Goal: Task Accomplishment & Management: Manage account settings

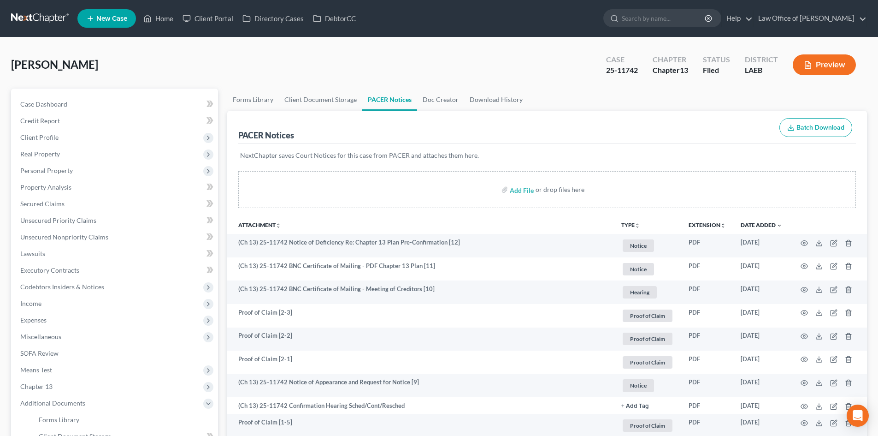
click at [41, 14] on link at bounding box center [40, 18] width 59 height 17
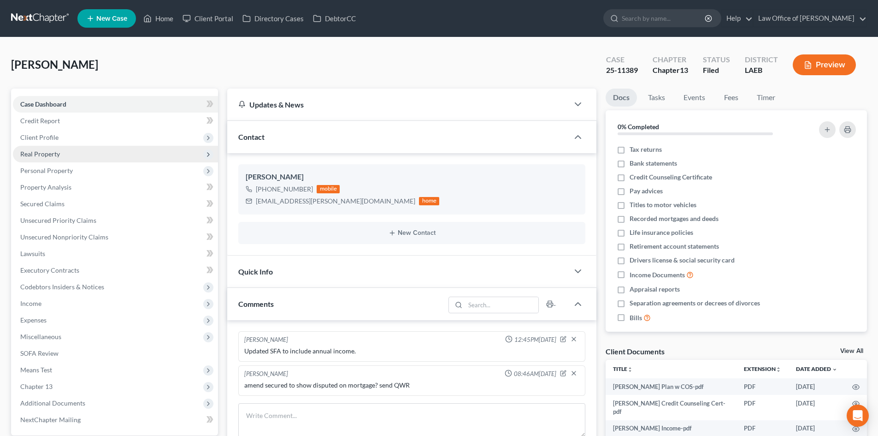
click at [48, 155] on span "Real Property" at bounding box center [40, 154] width 40 height 8
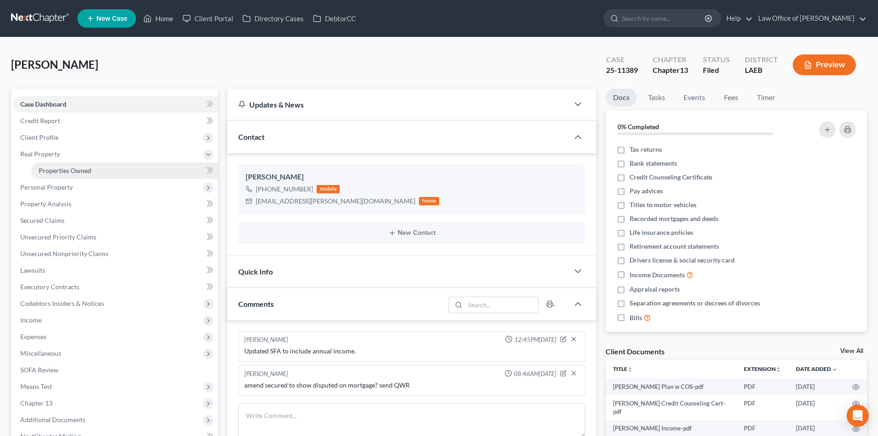
click at [58, 170] on span "Properties Owned" at bounding box center [65, 170] width 53 height 8
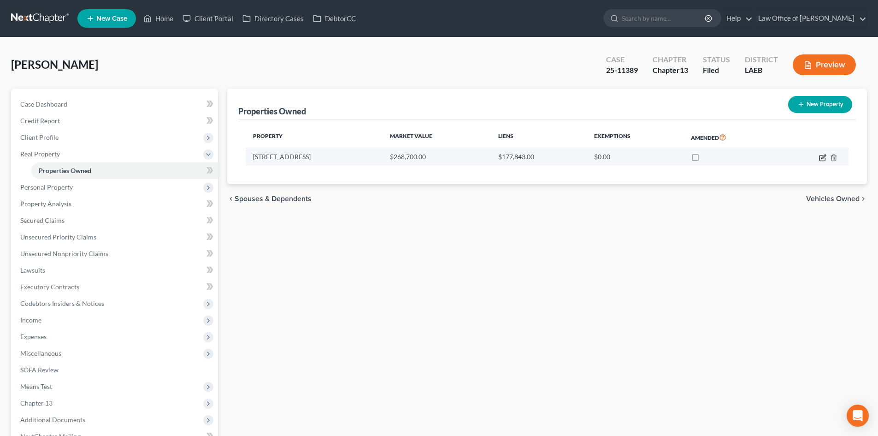
click at [823, 155] on icon "button" at bounding box center [822, 157] width 7 height 7
select select "19"
select select "4"
select select "0"
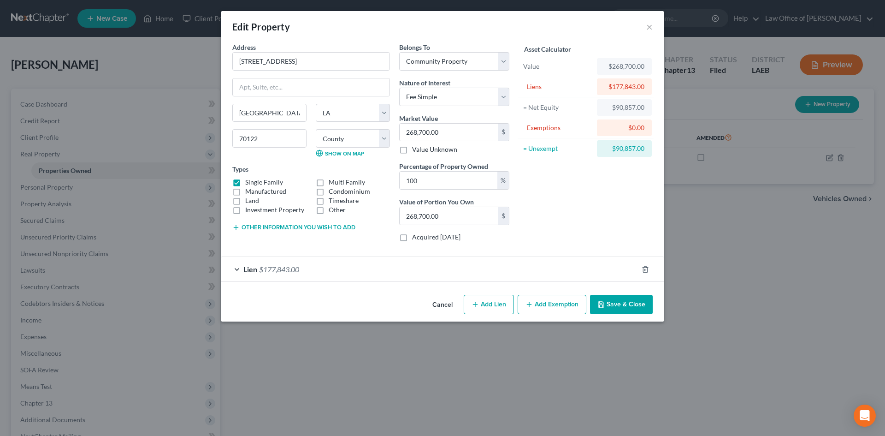
click at [445, 306] on button "Cancel" at bounding box center [442, 305] width 35 height 18
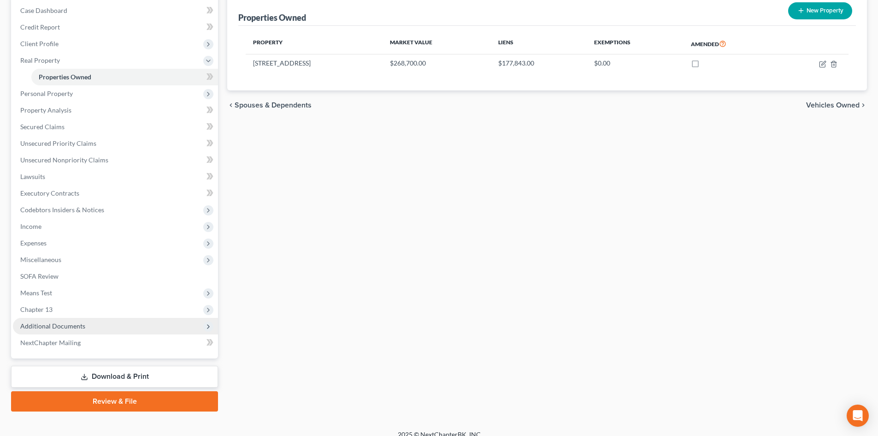
scroll to position [104, 0]
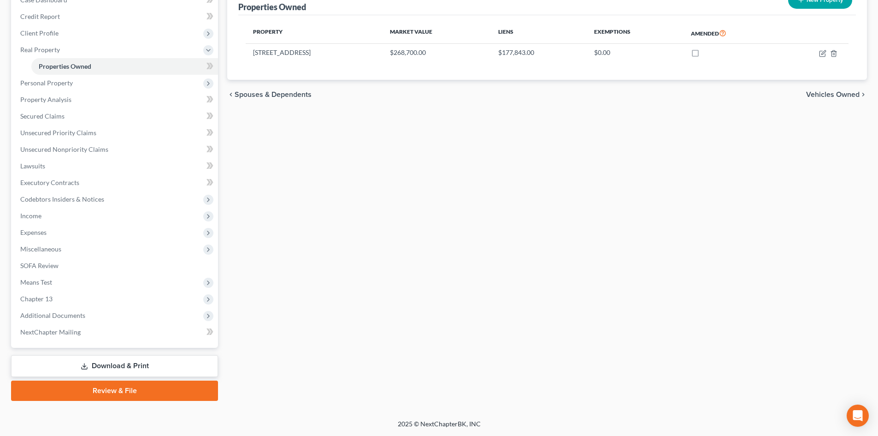
click at [98, 367] on link "Download & Print" at bounding box center [114, 366] width 207 height 22
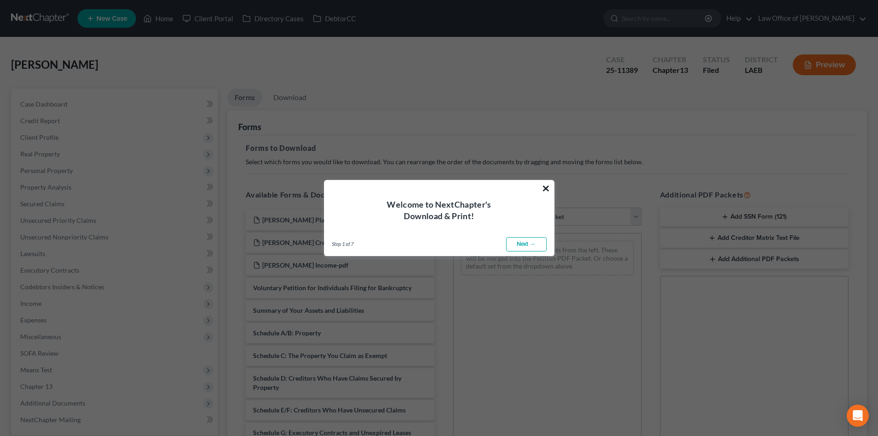
click at [544, 187] on button "×" at bounding box center [546, 188] width 9 height 15
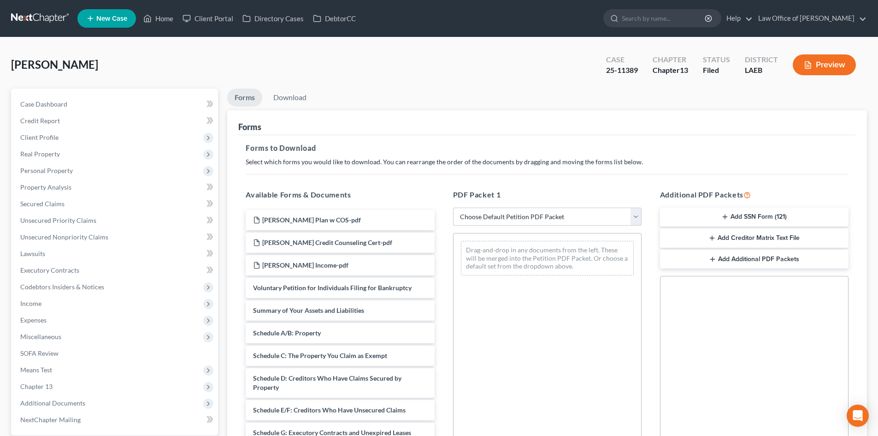
click at [549, 214] on select "Choose Default Petition PDF Packet Complete Bankruptcy Petition (all forms and …" at bounding box center [547, 216] width 189 height 18
select select "2"
click at [453, 207] on select "Choose Default Petition PDF Packet Complete Bankruptcy Petition (all forms and …" at bounding box center [547, 216] width 189 height 18
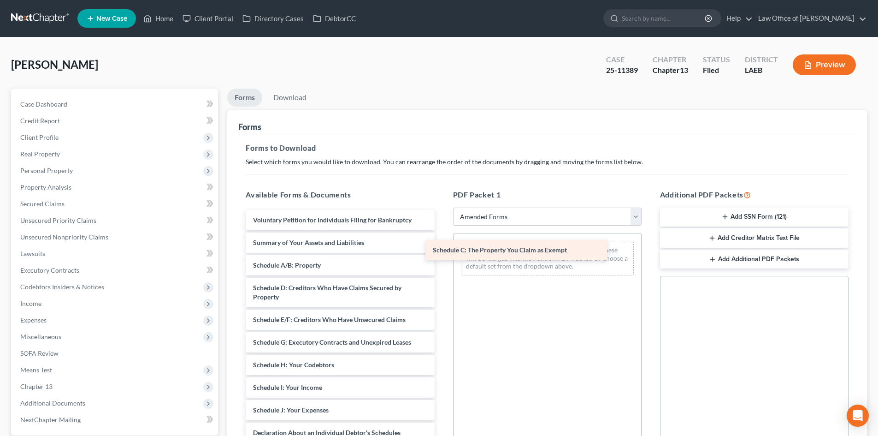
drag, startPoint x: 295, startPoint y: 293, endPoint x: 485, endPoint y: 250, distance: 195.2
click at [442, 250] on div "Schedule C: The Property You Claim as Exempt Voluntary Petition for Individuals…" at bounding box center [339, 403] width 203 height 387
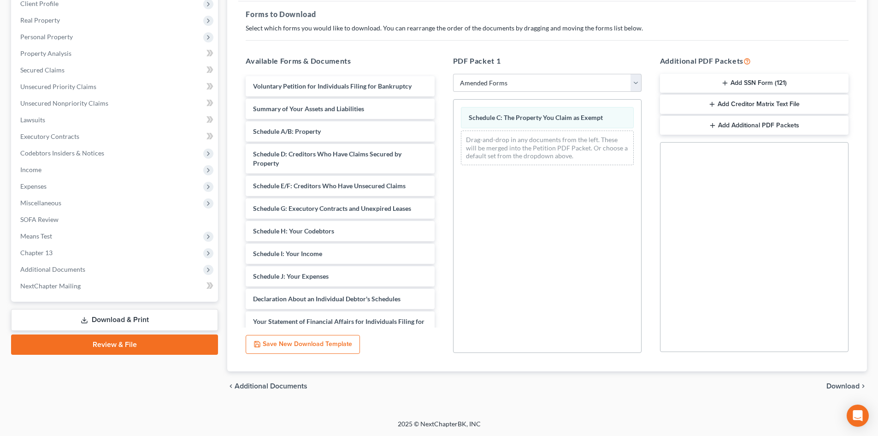
click at [848, 384] on span "Download" at bounding box center [843, 385] width 33 height 7
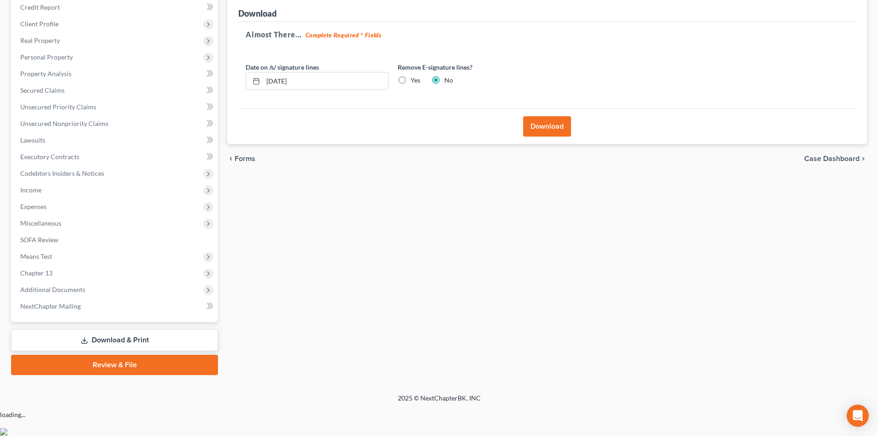
scroll to position [88, 0]
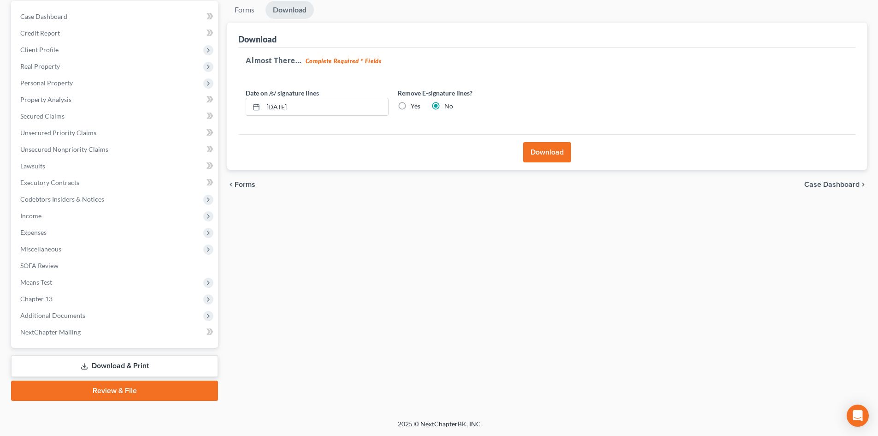
click at [552, 160] on button "Download" at bounding box center [547, 152] width 48 height 20
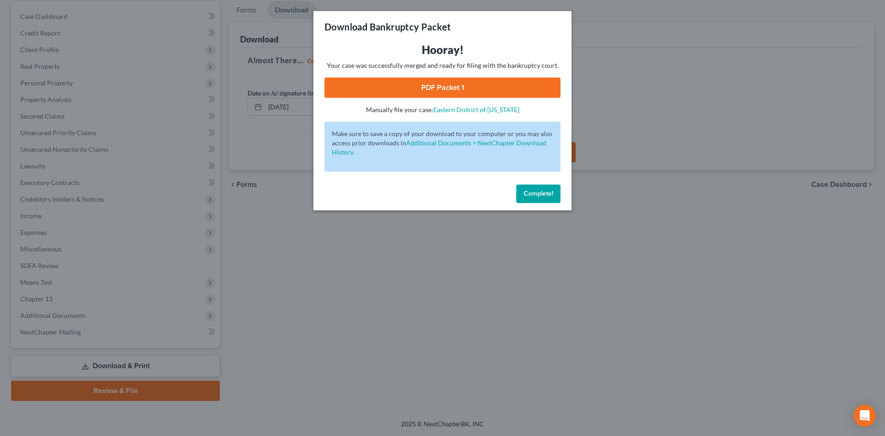
click at [453, 88] on link "PDF Packet 1" at bounding box center [443, 87] width 236 height 20
click at [532, 194] on span "Complete!" at bounding box center [539, 193] width 30 height 8
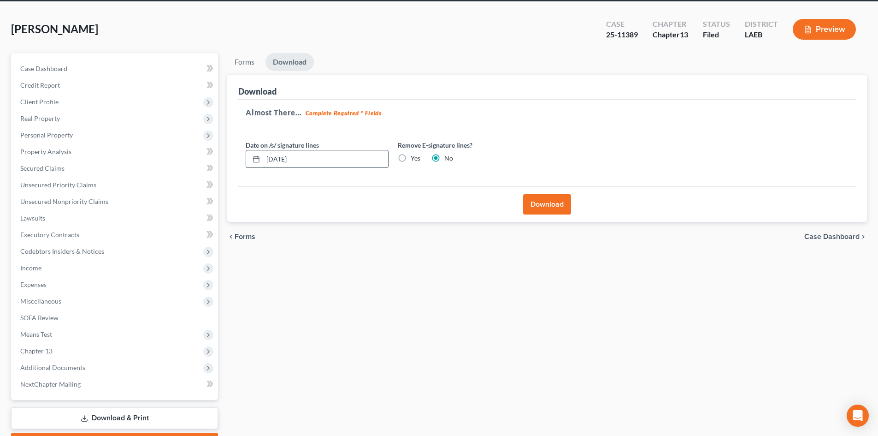
scroll to position [0, 0]
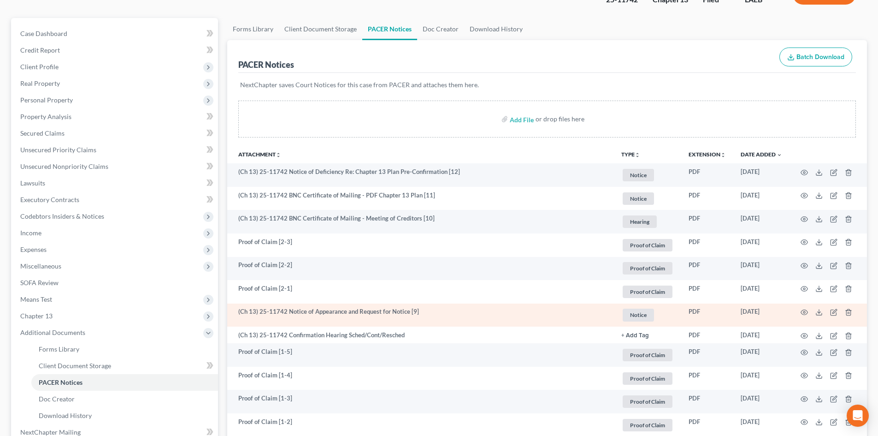
scroll to position [92, 0]
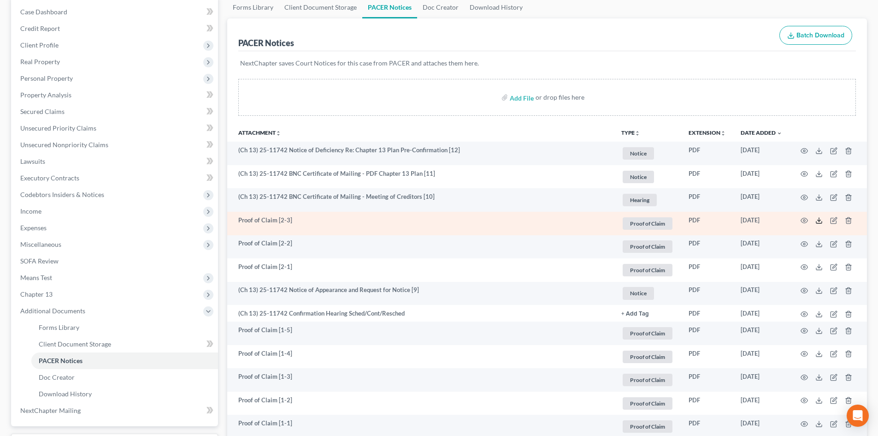
click at [817, 219] on icon at bounding box center [819, 220] width 7 height 7
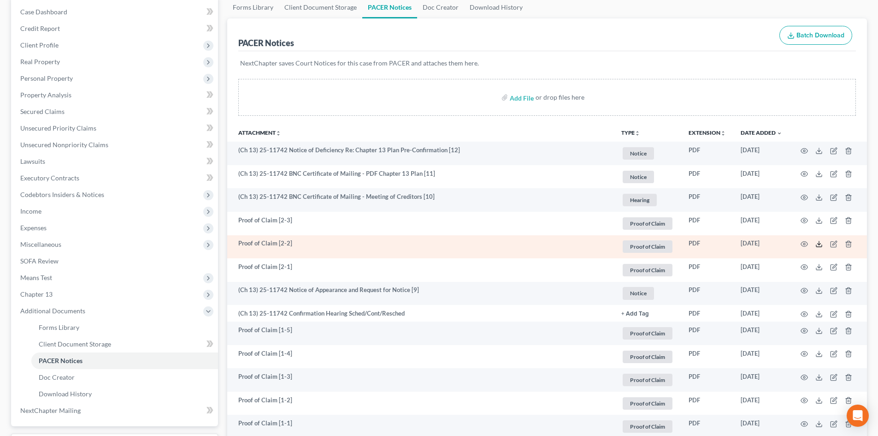
click at [821, 244] on icon at bounding box center [819, 243] width 7 height 7
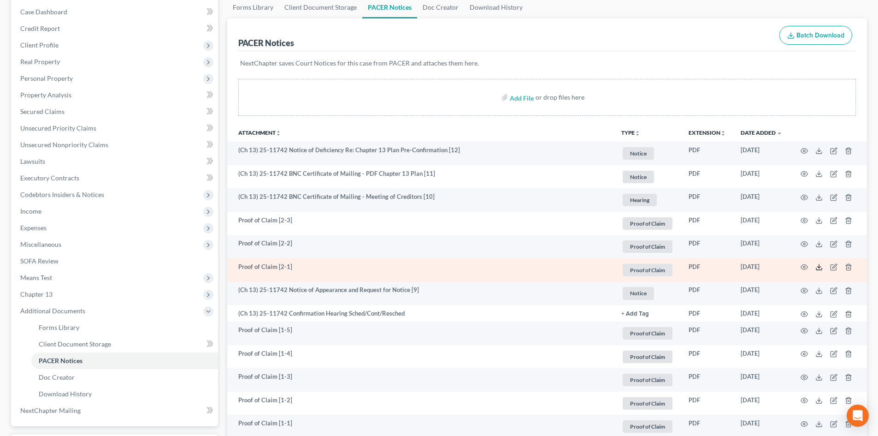
click at [817, 269] on icon at bounding box center [819, 266] width 7 height 7
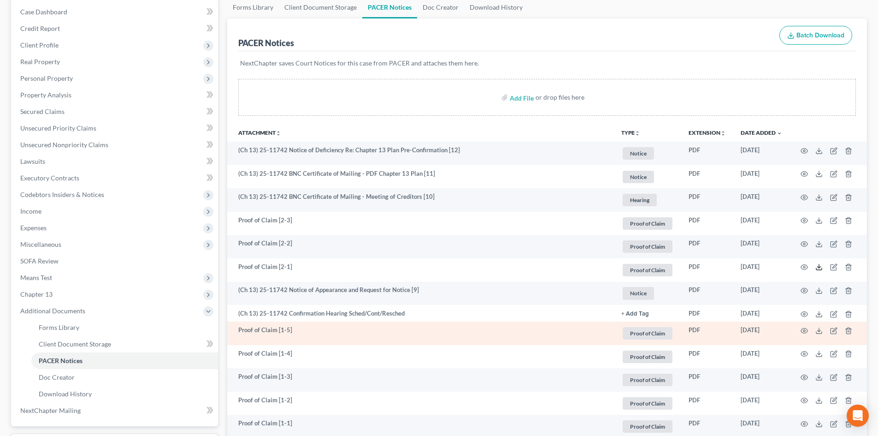
scroll to position [184, 0]
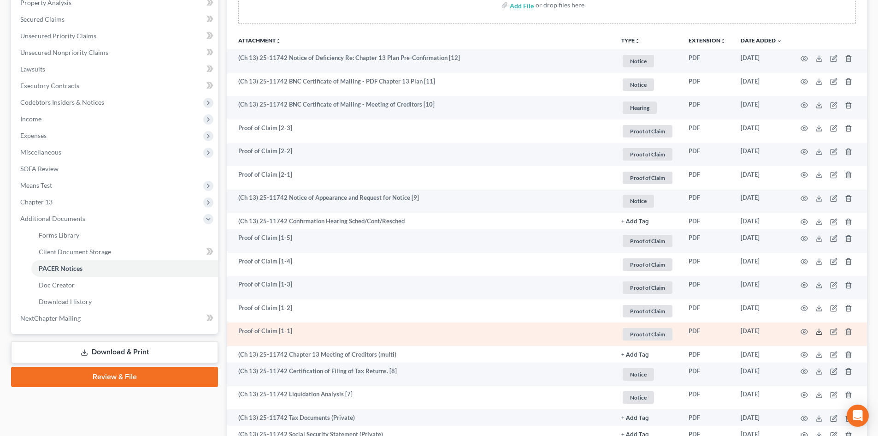
click at [819, 334] on icon at bounding box center [819, 331] width 7 height 7
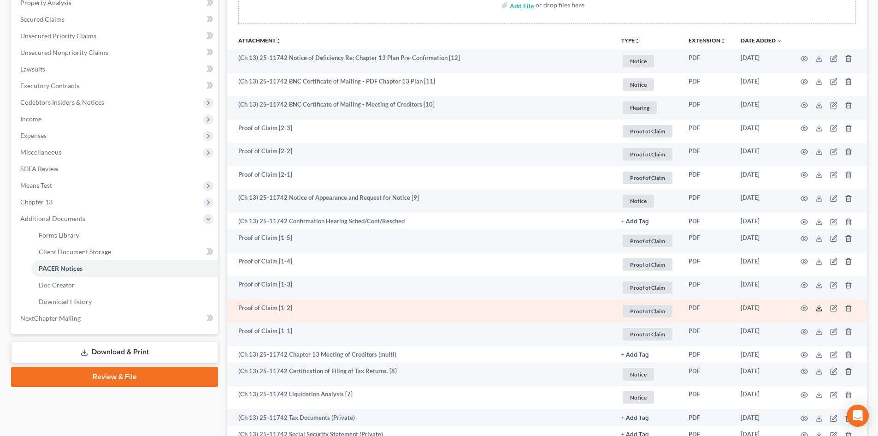
click at [820, 306] on icon at bounding box center [819, 307] width 7 height 7
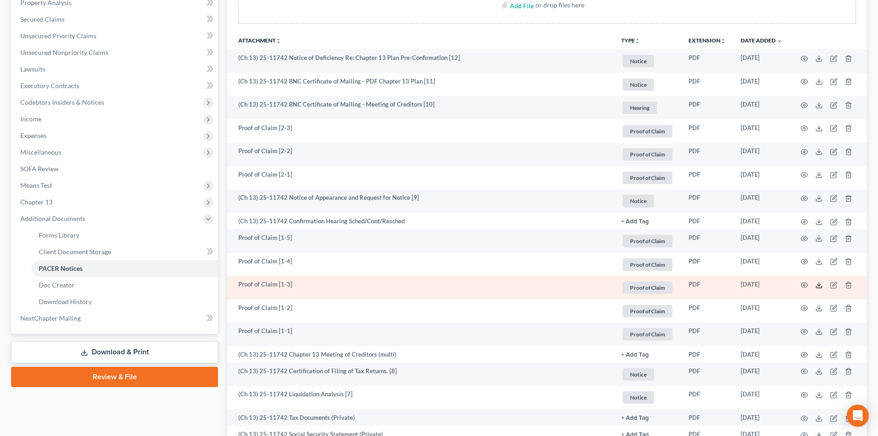
click at [821, 286] on icon at bounding box center [819, 284] width 7 height 7
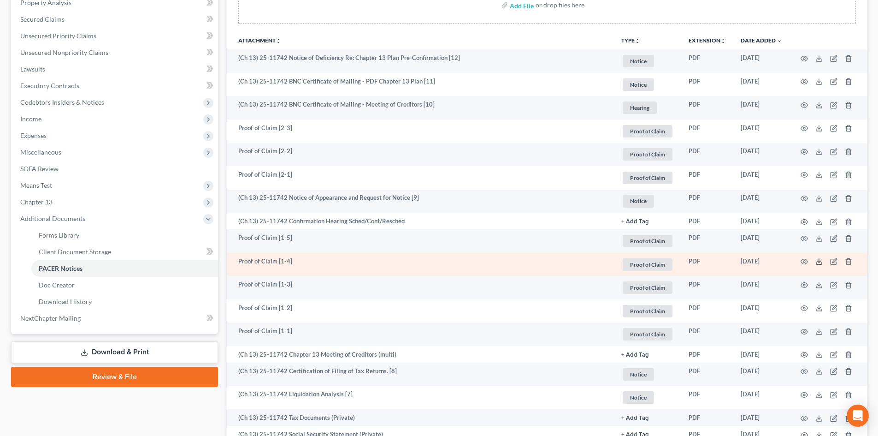
click at [821, 263] on icon at bounding box center [819, 261] width 7 height 7
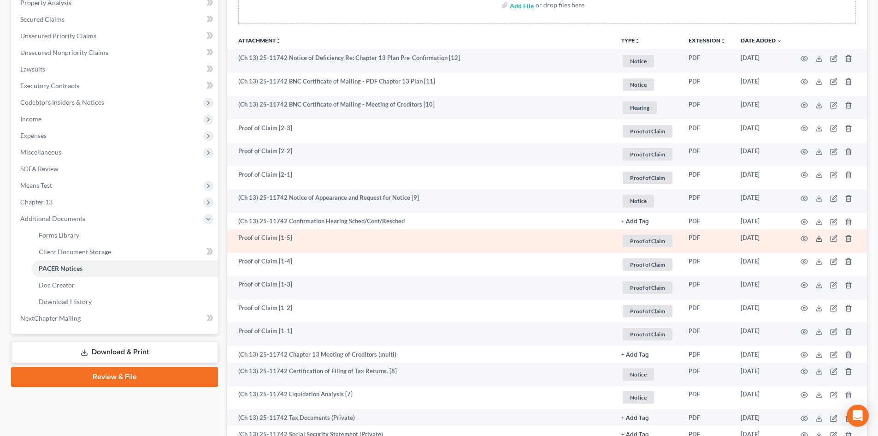
click at [818, 240] on icon at bounding box center [819, 238] width 7 height 7
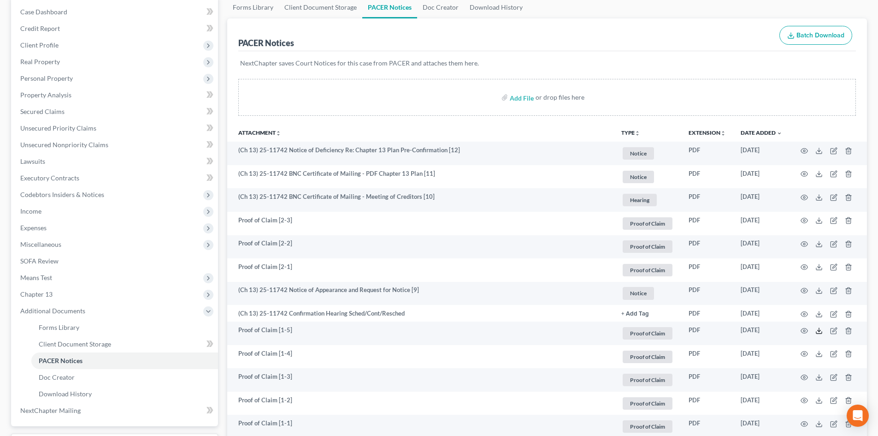
scroll to position [0, 0]
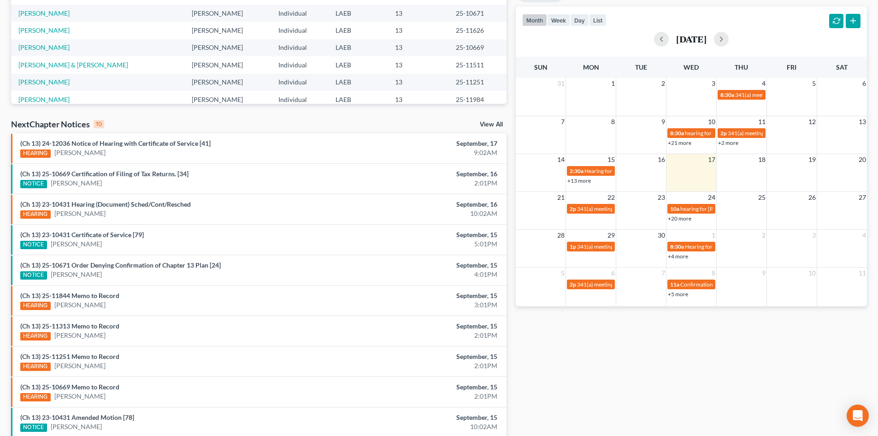
scroll to position [184, 0]
click at [676, 218] on link "+20 more" at bounding box center [680, 217] width 24 height 7
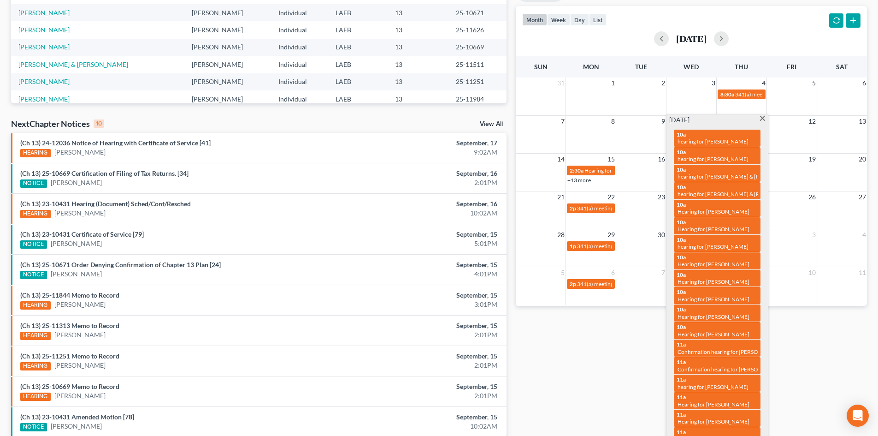
click at [619, 360] on div "Monthly Progress Bankruptcy Bankruptcy September 2025 August 2025 July 2025 Jun…" at bounding box center [691, 157] width 361 height 587
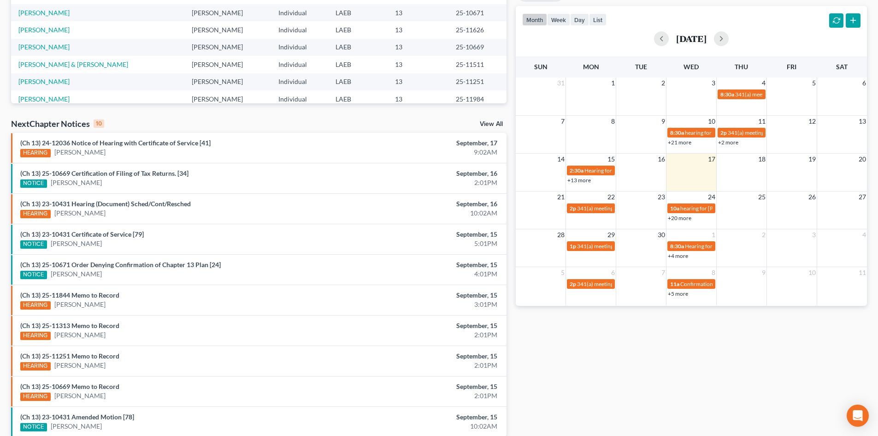
click at [683, 256] on link "+4 more" at bounding box center [678, 255] width 20 height 7
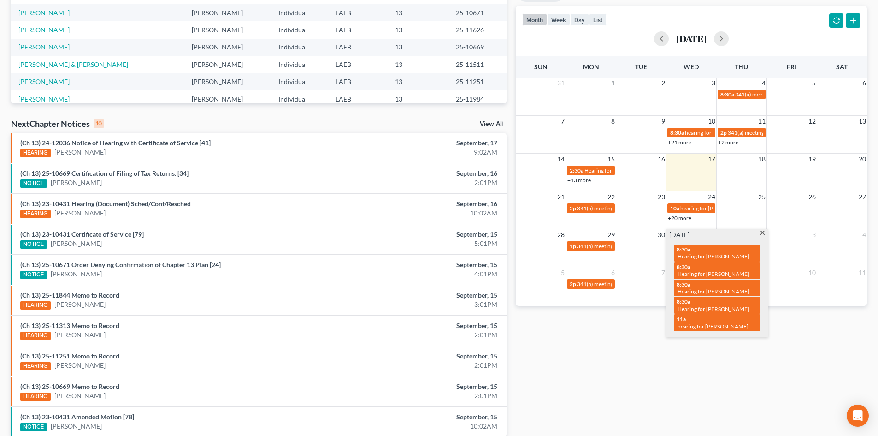
click at [613, 347] on div "Monthly Progress Bankruptcy Bankruptcy September 2025 August 2025 July 2025 Jun…" at bounding box center [691, 157] width 361 height 587
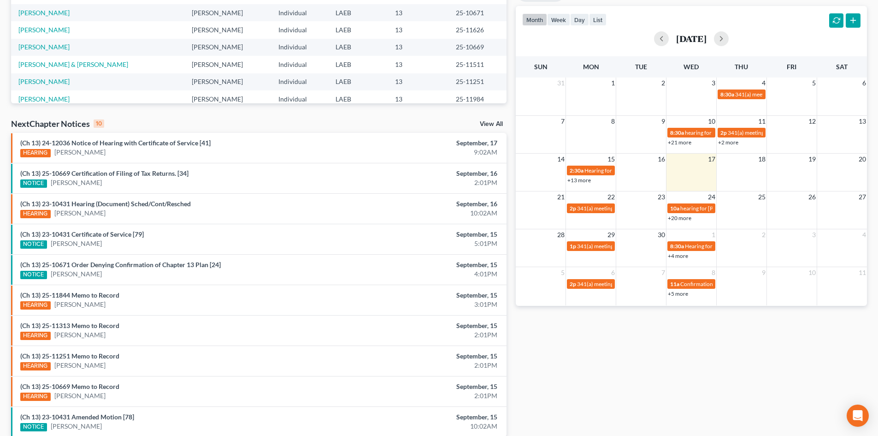
click at [682, 294] on link "+5 more" at bounding box center [678, 293] width 20 height 7
click at [586, 367] on div "Monthly Progress Bankruptcy Bankruptcy September 2025 August 2025 July 2025 Jun…" at bounding box center [691, 157] width 361 height 587
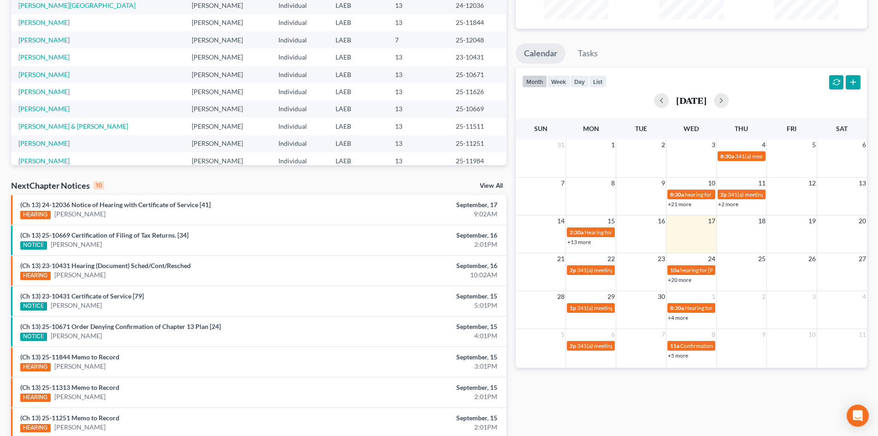
scroll to position [92, 0]
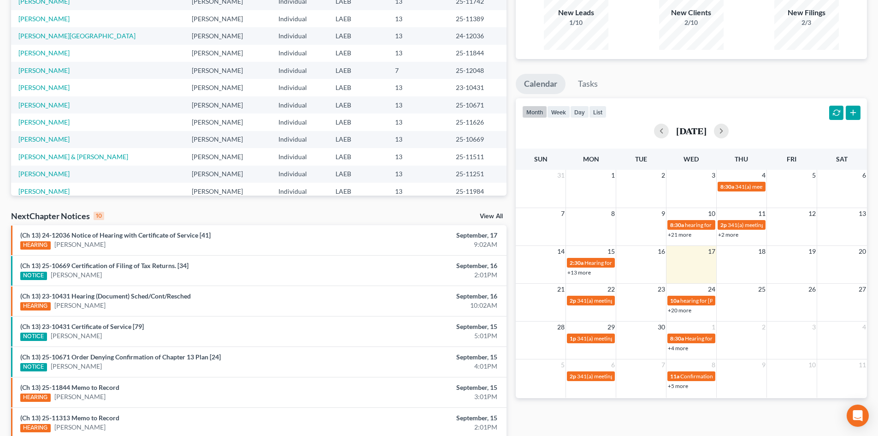
click at [677, 311] on link "+20 more" at bounding box center [680, 310] width 24 height 7
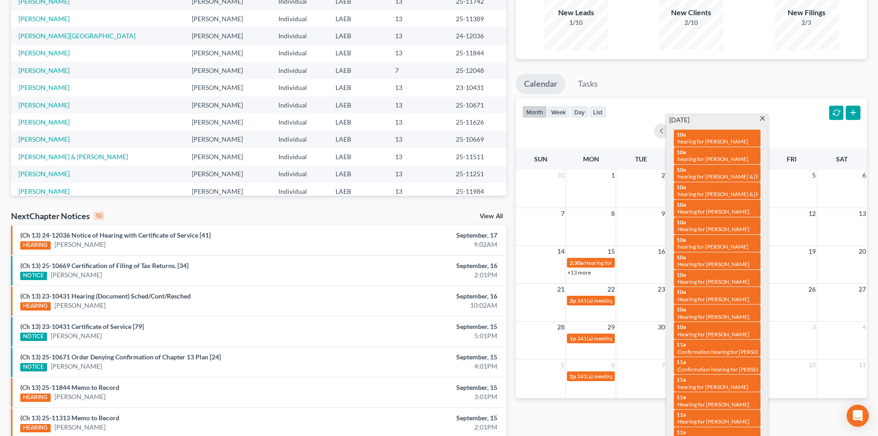
click at [645, 81] on ul "Calendar Tasks" at bounding box center [691, 86] width 351 height 24
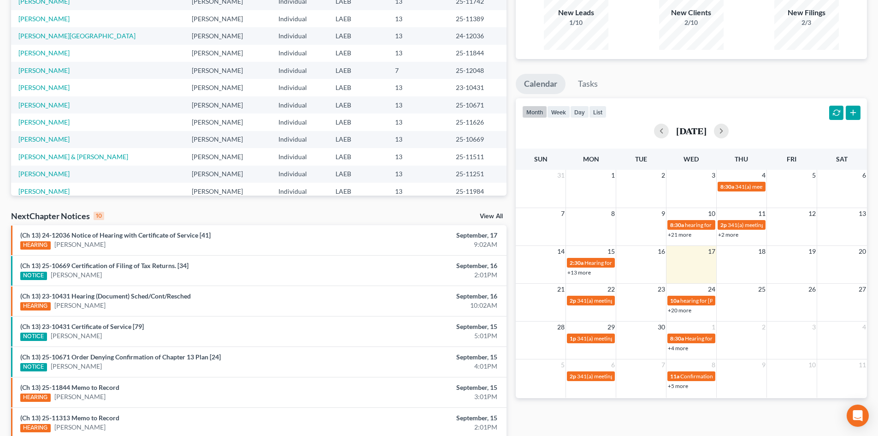
scroll to position [0, 0]
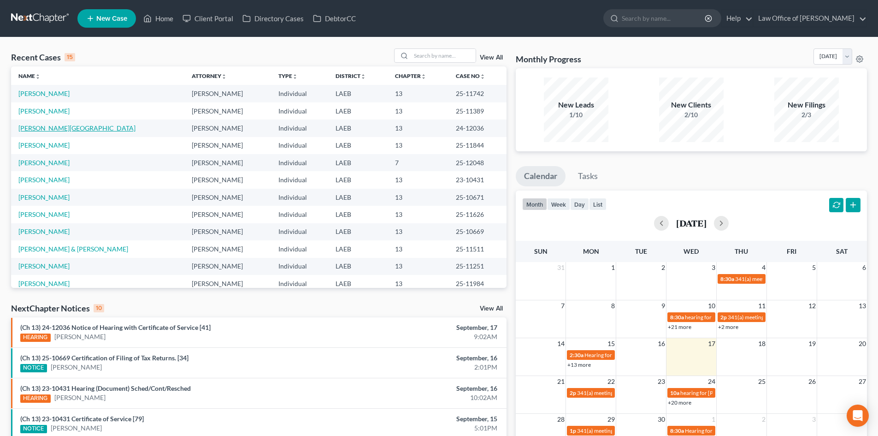
click at [37, 126] on link "[PERSON_NAME][GEOGRAPHIC_DATA]" at bounding box center [76, 128] width 117 height 8
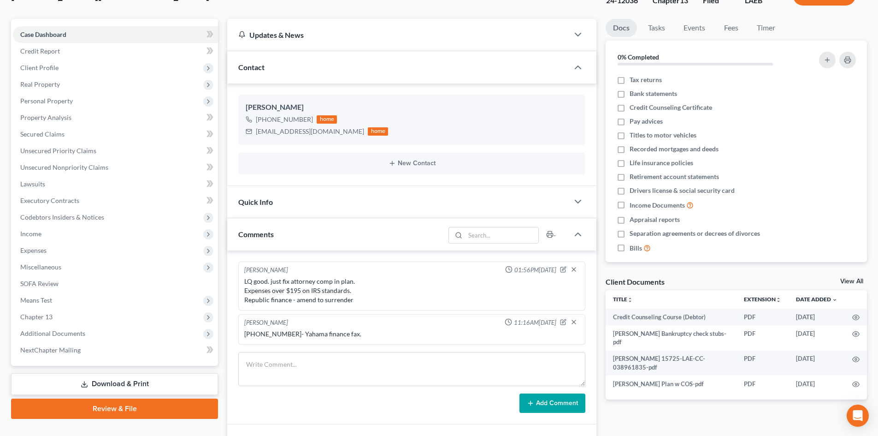
scroll to position [92, 0]
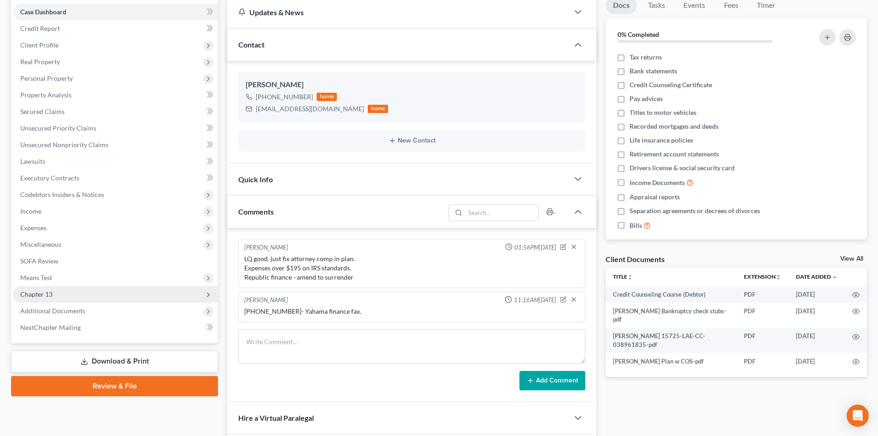
click at [46, 297] on span "Chapter 13" at bounding box center [36, 294] width 32 height 8
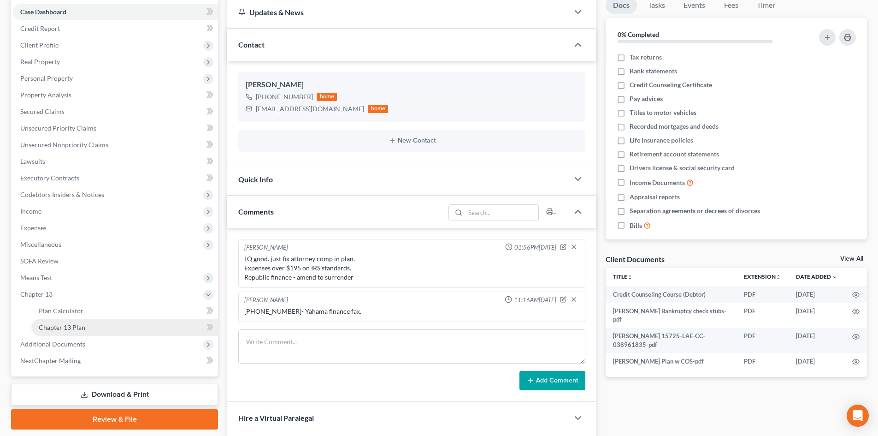
click at [65, 330] on span "Chapter 13 Plan" at bounding box center [62, 327] width 47 height 8
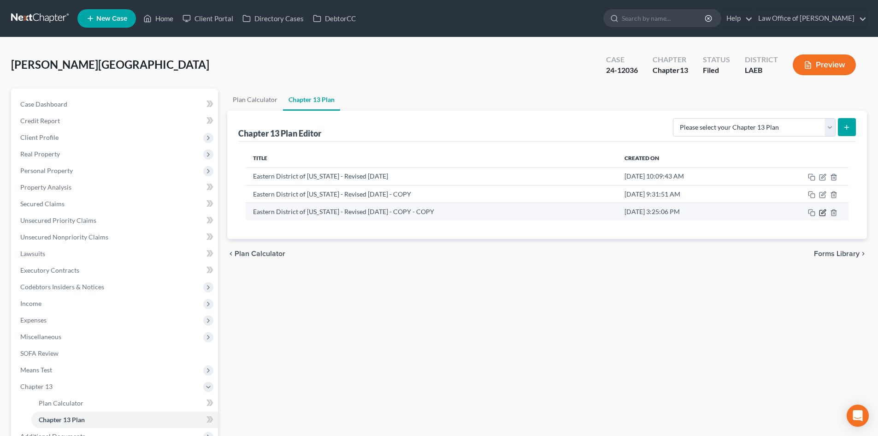
click at [823, 213] on icon "button" at bounding box center [822, 212] width 7 height 7
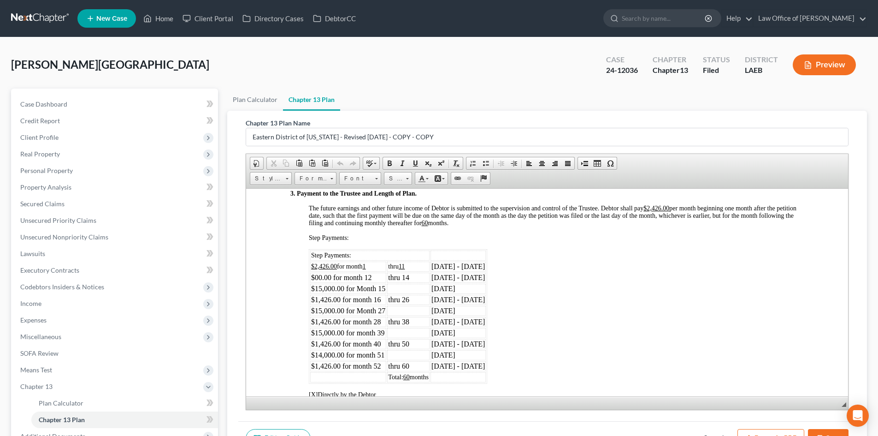
scroll to position [553, 0]
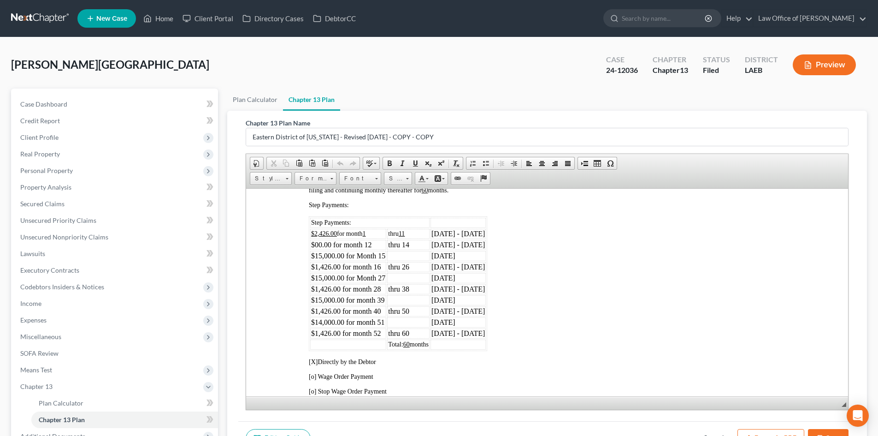
click at [405, 235] on u "11" at bounding box center [402, 233] width 6 height 7
click at [547, 263] on div "3. Payment to the Trustee and Length of Plan. The future earnings and other fut…" at bounding box center [547, 441] width 514 height 568
click at [368, 240] on td "$00.00 for month 12" at bounding box center [348, 244] width 76 height 10
click at [372, 246] on td "$00.00 for month 12" at bounding box center [348, 244] width 76 height 10
click at [366, 235] on u "1" at bounding box center [364, 233] width 3 height 7
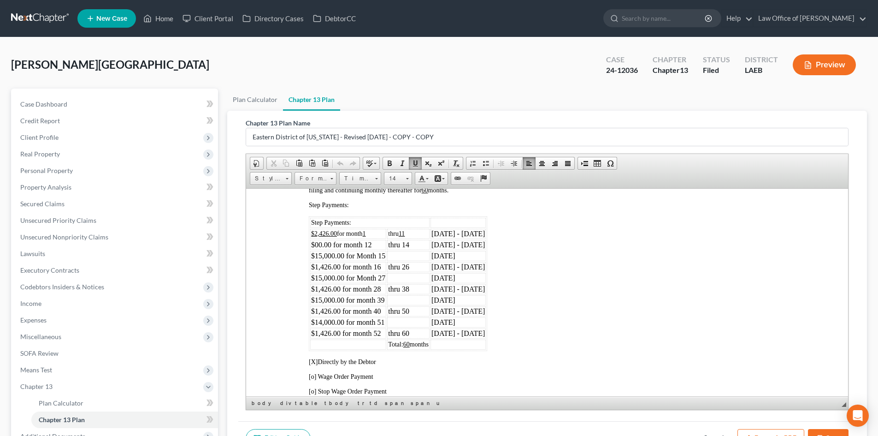
click at [403, 232] on u "11" at bounding box center [402, 233] width 6 height 7
click at [368, 247] on td "$00.00 for month 12" at bounding box center [348, 244] width 76 height 10
click at [403, 231] on td "thru 8" at bounding box center [408, 233] width 42 height 10
click at [371, 247] on td "$00.00 for month 12" at bounding box center [348, 244] width 76 height 10
click at [537, 296] on div "3. Payment to the Trustee and Length of Plan. The future earnings and other fut…" at bounding box center [547, 441] width 514 height 568
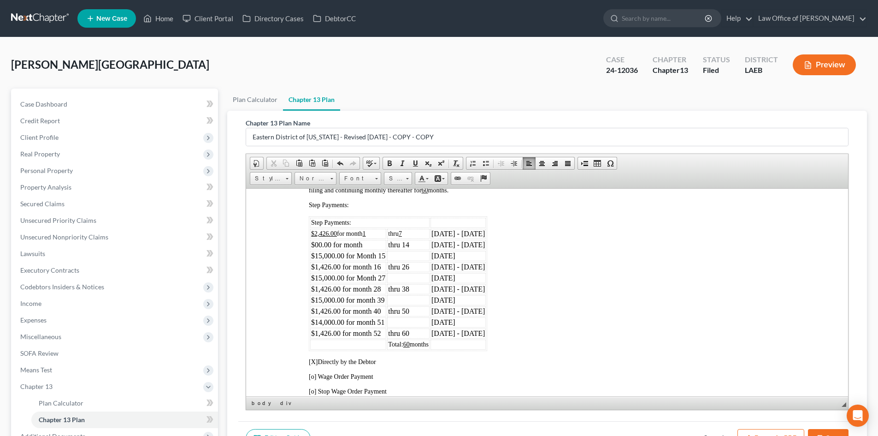
click at [550, 277] on div "3. Payment to the Trustee and Length of Plan. The future earnings and other fut…" at bounding box center [547, 441] width 514 height 568
click at [372, 242] on td "$00.00 for month" at bounding box center [348, 244] width 76 height 10
click at [413, 243] on td "thru 14" at bounding box center [408, 244] width 42 height 10
click at [550, 258] on div "3. Payment to the Trustee and Length of Plan. The future earnings and other fut…" at bounding box center [547, 441] width 514 height 568
click at [349, 259] on td "$15,000.00 for Month 15" at bounding box center [348, 255] width 76 height 10
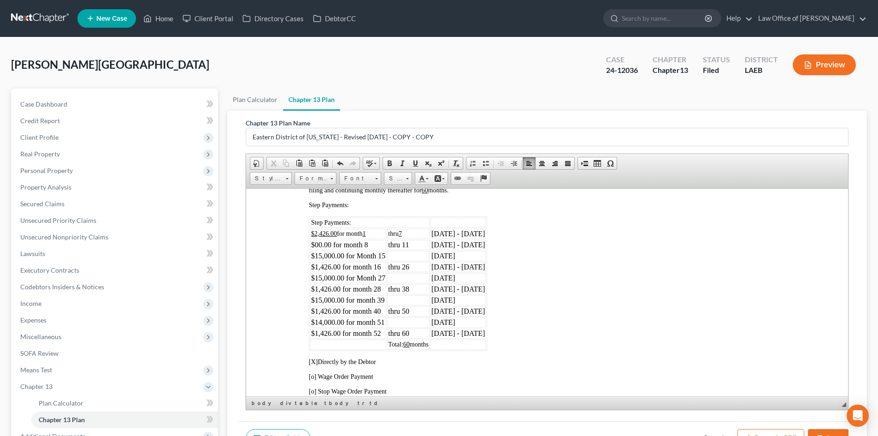
click at [404, 255] on td at bounding box center [408, 255] width 42 height 10
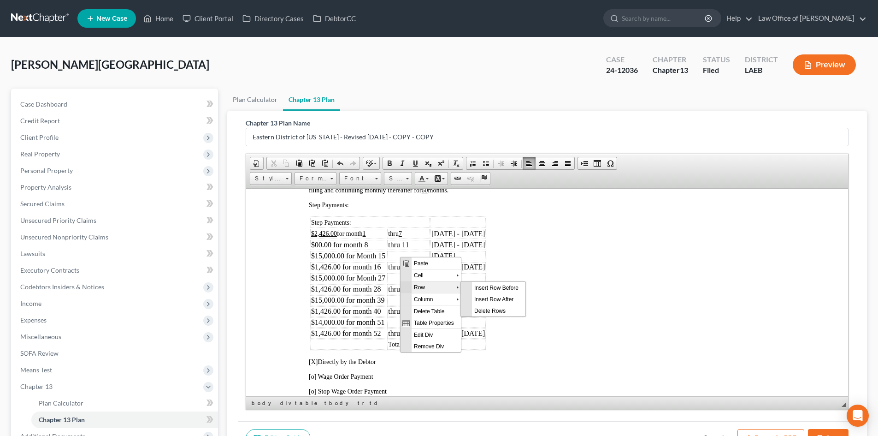
scroll to position [0, 0]
click at [491, 287] on span "Insert Row Before" at bounding box center [498, 287] width 53 height 12
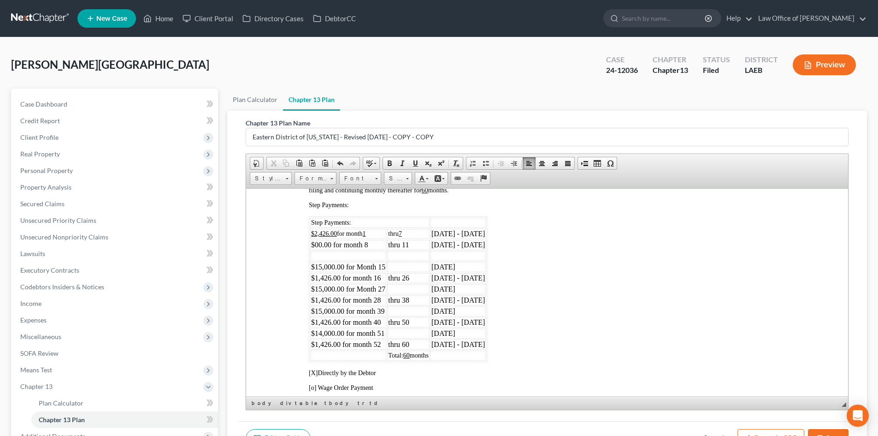
click at [364, 256] on td at bounding box center [348, 255] width 76 height 10
drag, startPoint x: 573, startPoint y: 268, endPoint x: 554, endPoint y: 268, distance: 18.9
click at [352, 256] on td at bounding box center [348, 255] width 76 height 10
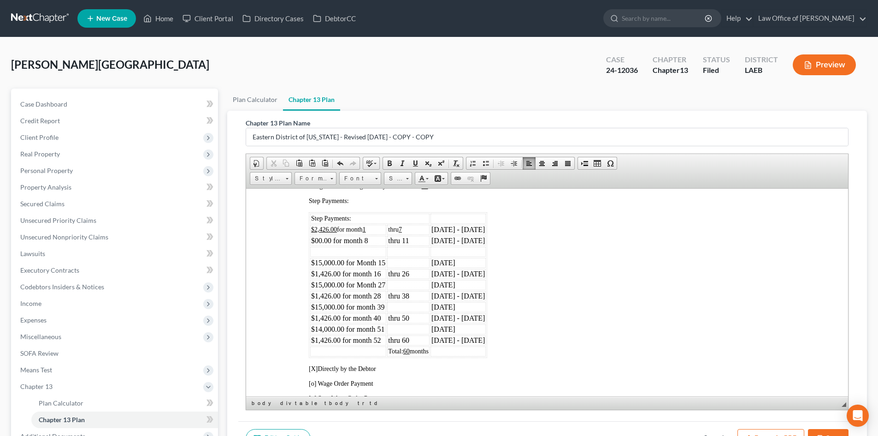
scroll to position [553, 0]
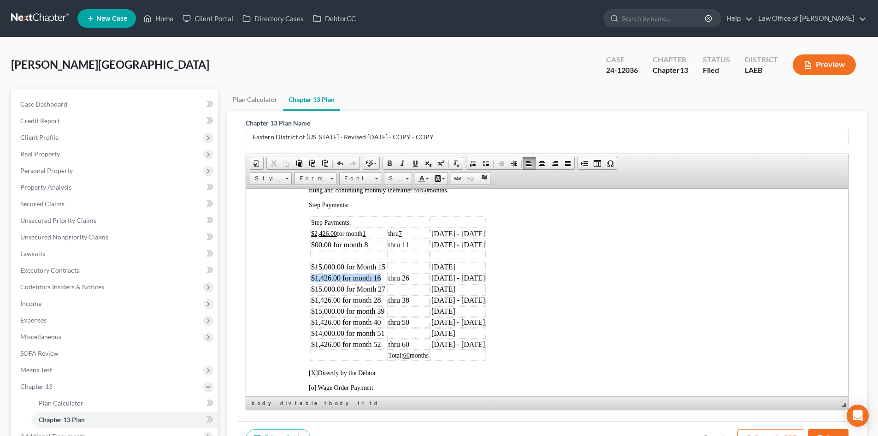
drag, startPoint x: 380, startPoint y: 278, endPoint x: 312, endPoint y: 279, distance: 68.3
click at [312, 279] on td "$1,426.00 for month 16" at bounding box center [348, 277] width 76 height 10
copy td "$1,426.00 for month 16"
click at [320, 255] on td at bounding box center [348, 255] width 76 height 10
click at [331, 257] on td "$1,426.00 for month 16" at bounding box center [348, 255] width 76 height 10
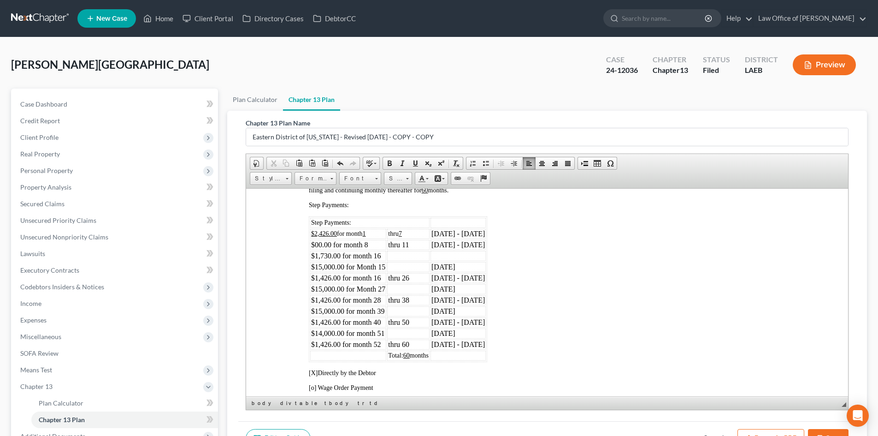
click at [384, 255] on td "$1,730.00 for month 16" at bounding box center [348, 255] width 76 height 10
click at [447, 232] on td "Nov 2024 - Sept 2025" at bounding box center [458, 233] width 55 height 10
click at [475, 237] on td "Nov 2024 - Sept 2025" at bounding box center [458, 233] width 55 height 10
click at [462, 232] on td "Nov 2024 - Sept 2025" at bounding box center [458, 233] width 55 height 10
click at [483, 236] on td "Nov 2024 - Sept 2025" at bounding box center [458, 233] width 55 height 10
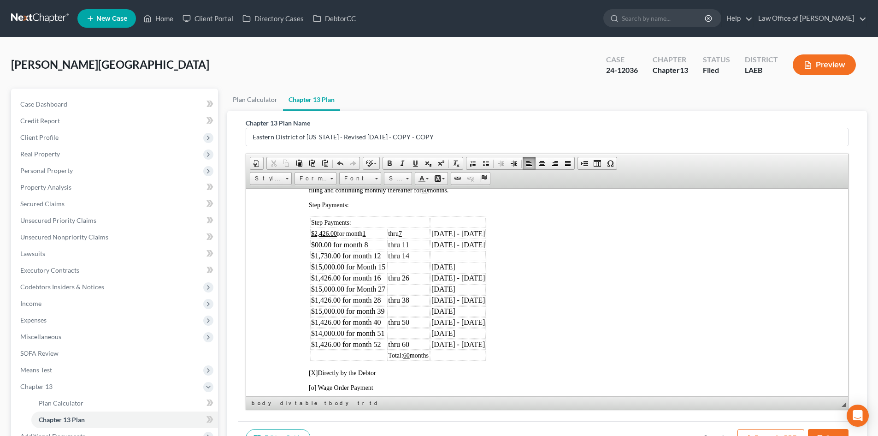
click at [448, 243] on td "Oct 2025 - Dec 2025" at bounding box center [458, 244] width 55 height 10
click at [484, 267] on td "Jan 2026" at bounding box center [458, 266] width 55 height 10
click at [469, 280] on td "Feb 2026 - Dec 2026" at bounding box center [458, 277] width 55 height 10
click at [367, 278] on td "$1,426.00 for month 16" at bounding box center [348, 277] width 76 height 10
drag, startPoint x: 339, startPoint y: 256, endPoint x: 309, endPoint y: 256, distance: 30.0
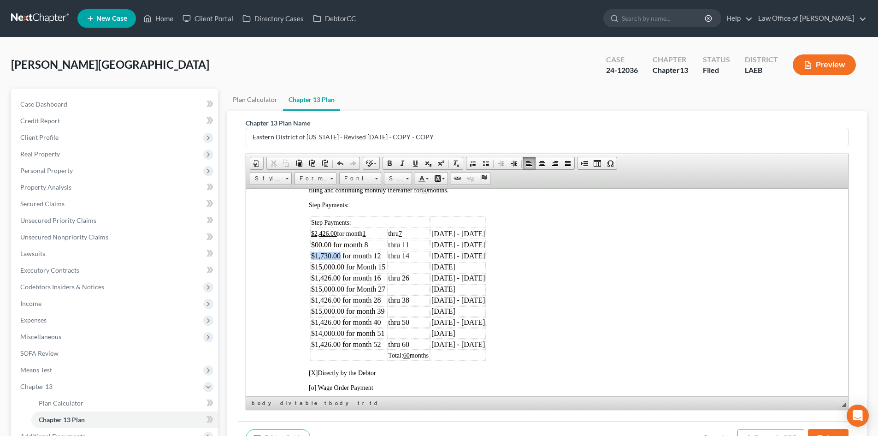
click at [309, 256] on table "Step Payments: $2,426.00 for month 1 thru 7 Nov 2024 - May 2025 $00.00 for mont…" at bounding box center [398, 289] width 178 height 146
copy td "$1,730.00"
drag, startPoint x: 339, startPoint y: 278, endPoint x: 313, endPoint y: 275, distance: 26.9
click at [313, 275] on td "$1,426.00 for month 16" at bounding box center [348, 277] width 76 height 10
drag, startPoint x: 343, startPoint y: 287, endPoint x: 312, endPoint y: 287, distance: 30.4
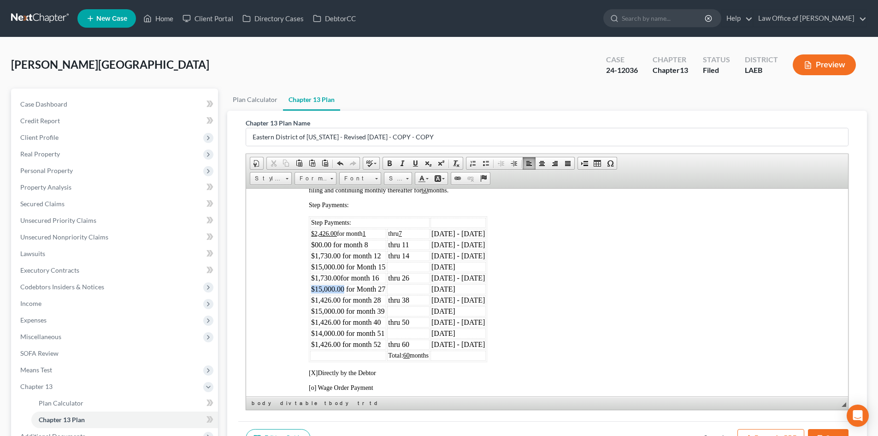
click at [312, 287] on td "$15,000.00 for Month 27" at bounding box center [348, 289] width 76 height 10
drag, startPoint x: 339, startPoint y: 301, endPoint x: 310, endPoint y: 301, distance: 29.0
click at [310, 301] on td "$1,426.00 for month 28" at bounding box center [348, 300] width 76 height 10
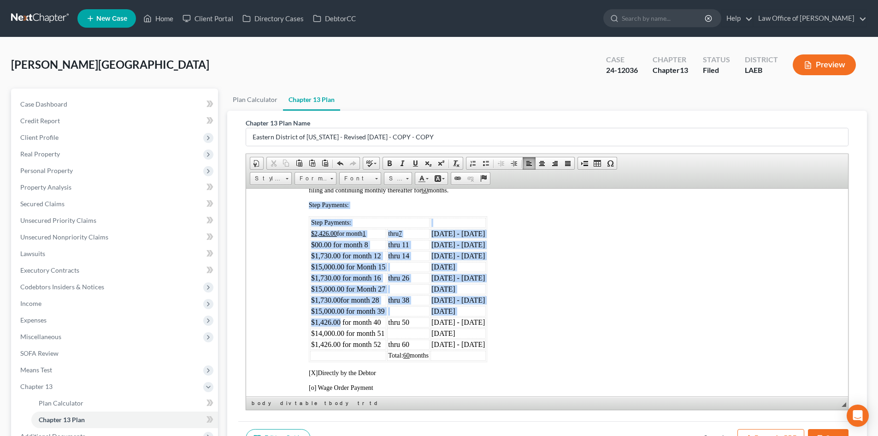
drag, startPoint x: 341, startPoint y: 320, endPoint x: 308, endPoint y: 320, distance: 33.2
click at [312, 320] on td "$1,426.00 for month 40" at bounding box center [348, 322] width 76 height 10
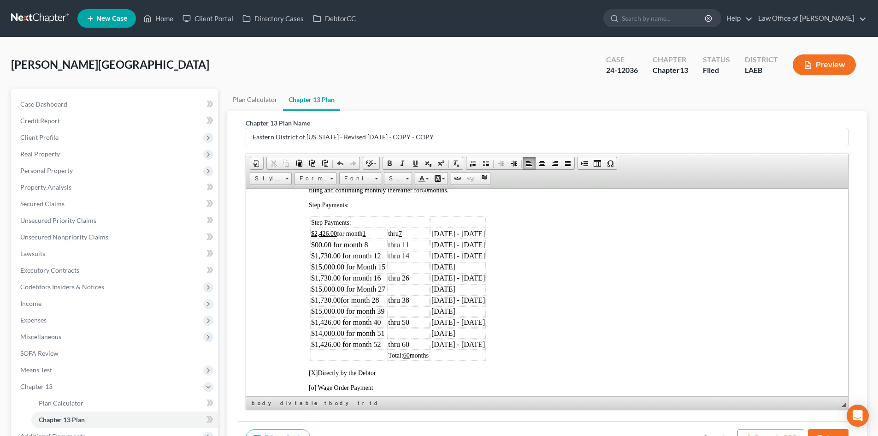
click at [335, 322] on td "$1,426.00 for month 40" at bounding box center [348, 322] width 76 height 10
drag, startPoint x: 337, startPoint y: 320, endPoint x: 329, endPoint y: 322, distance: 8.4
click at [322, 321] on td "$1,426.00 for month 40" at bounding box center [348, 322] width 76 height 10
click at [332, 321] on td "$1,426.00 for month 40" at bounding box center [348, 322] width 76 height 10
drag, startPoint x: 339, startPoint y: 322, endPoint x: 312, endPoint y: 322, distance: 27.7
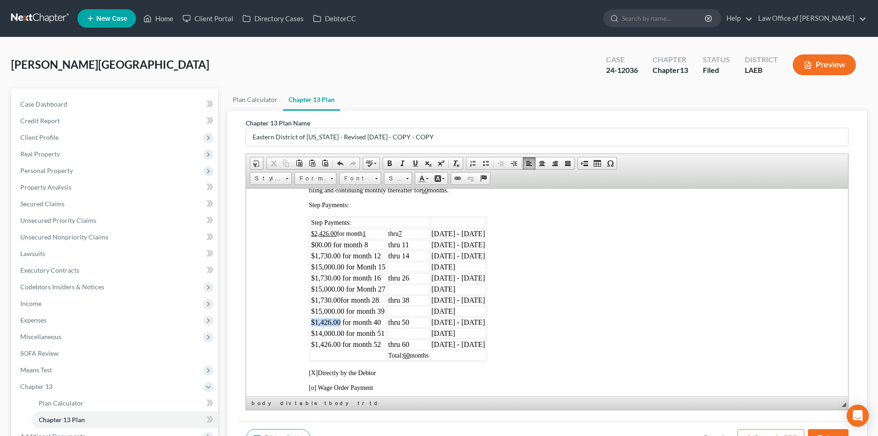
click at [312, 322] on td "$1,426.00 for month 40" at bounding box center [348, 322] width 76 height 10
drag, startPoint x: 339, startPoint y: 343, endPoint x: 311, endPoint y: 345, distance: 28.2
click at [311, 345] on td "$1,426.00 for month 52" at bounding box center [348, 344] width 76 height 10
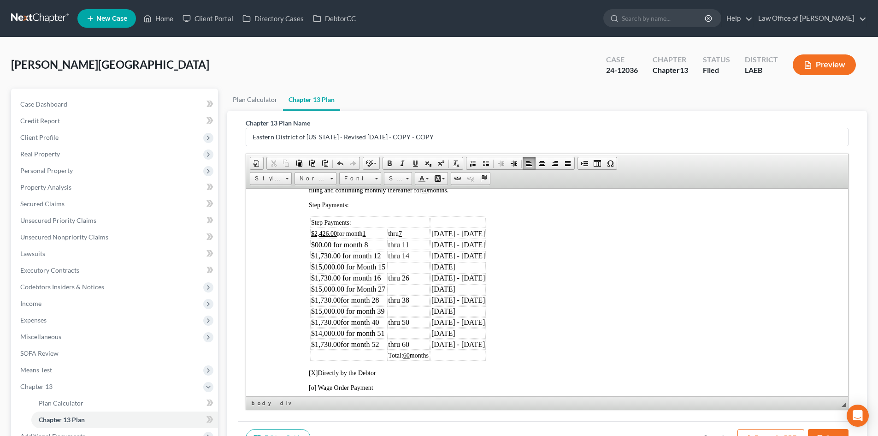
click at [353, 287] on td "$15,000.00 for Month 27" at bounding box center [348, 289] width 76 height 10
click at [327, 254] on td "$1,730.00 for month 12" at bounding box center [348, 255] width 76 height 10
click at [324, 277] on td "$1,730.00 for month 16" at bounding box center [348, 277] width 76 height 10
click at [325, 299] on td "$1,730.00 for month 28" at bounding box center [348, 300] width 76 height 10
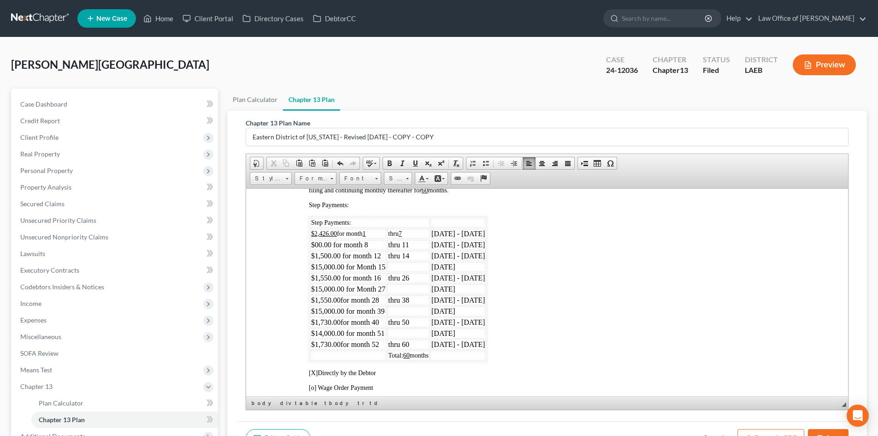
click at [325, 319] on td "$1,730.00 for month 40" at bounding box center [348, 322] width 76 height 10
click at [327, 345] on td "$1,730.00 for month 52" at bounding box center [348, 344] width 76 height 10
click at [319, 332] on td "$14,000.00 for month 51" at bounding box center [348, 333] width 76 height 10
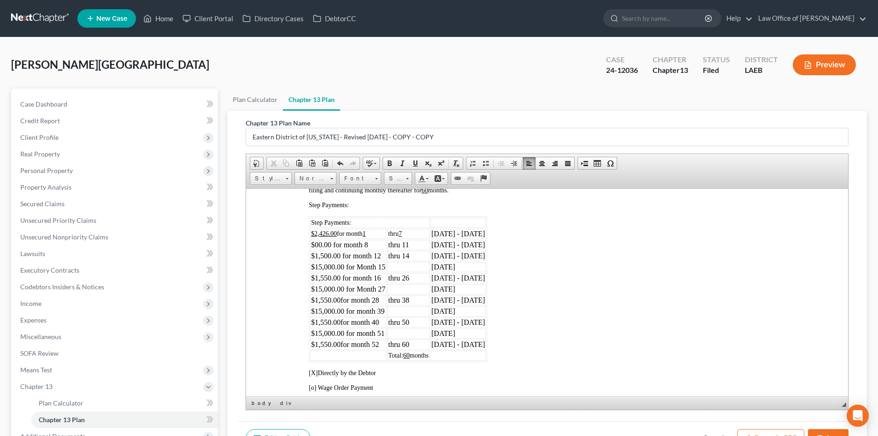
drag, startPoint x: 513, startPoint y: 356, endPoint x: 273, endPoint y: 239, distance: 267.2
copy span "Step Payments:"
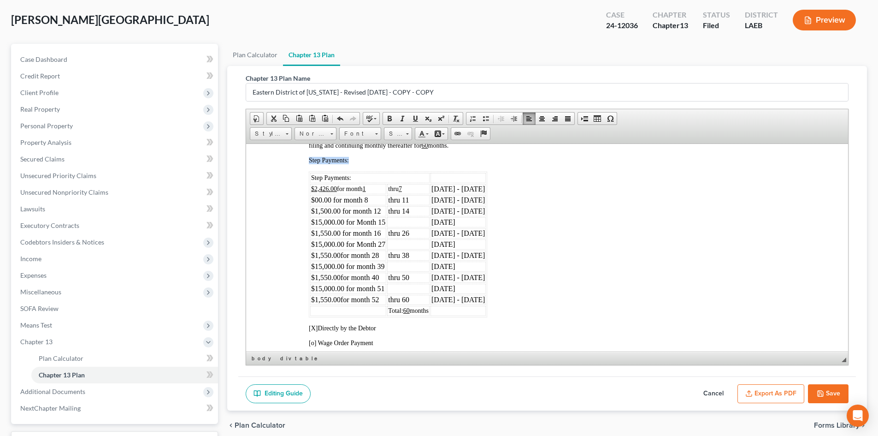
scroll to position [0, 0]
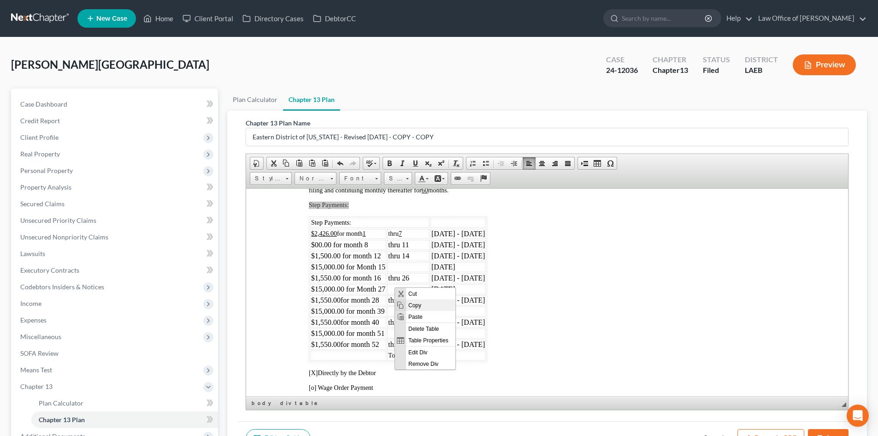
click at [414, 305] on span "Copy" at bounding box center [430, 305] width 49 height 12
copy span "Step Payments:"
click at [490, 104] on ul "Plan Calculator Chapter 13 Plan" at bounding box center [547, 100] width 640 height 22
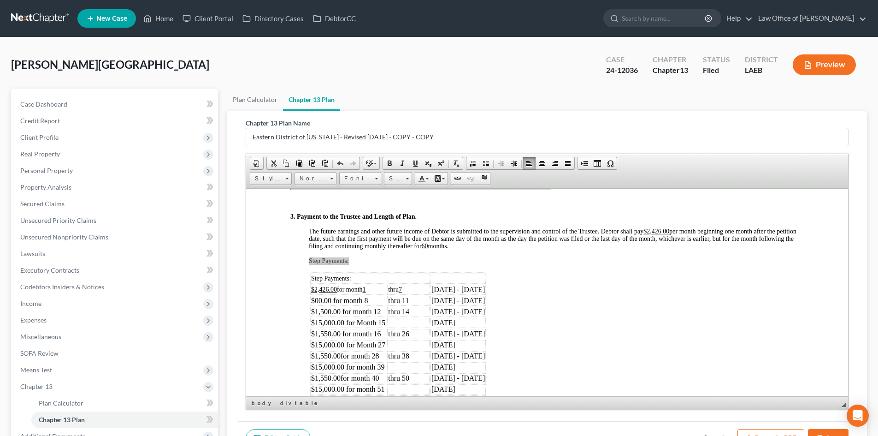
scroll to position [553, 0]
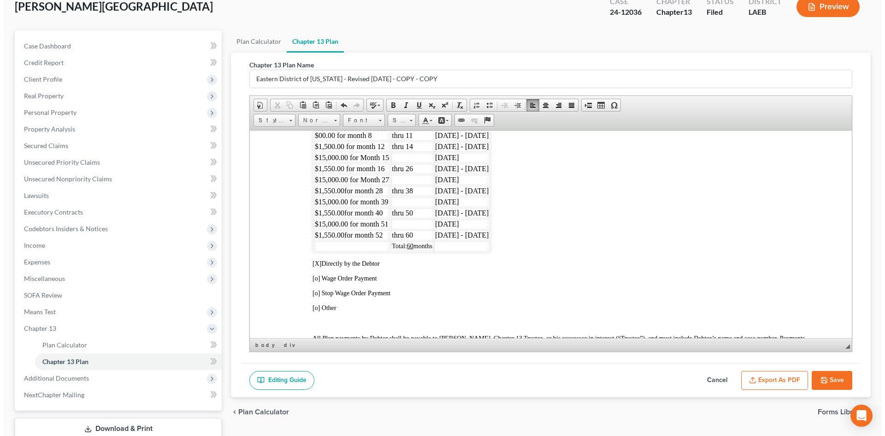
scroll to position [92, 0]
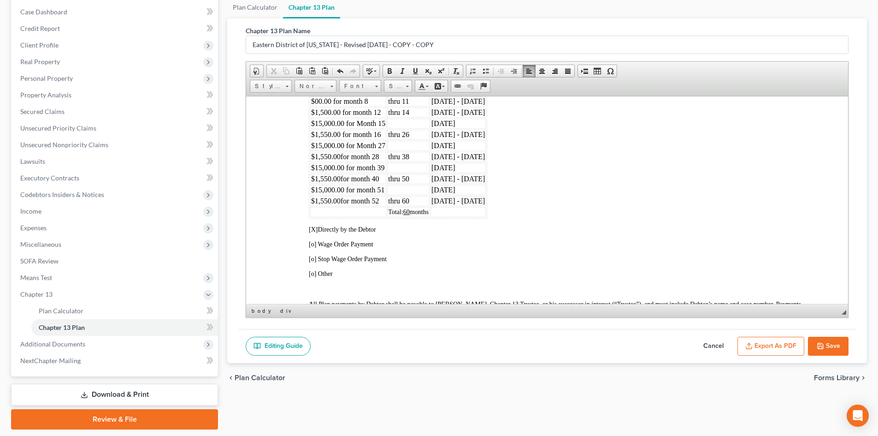
click at [774, 345] on button "Export as PDF" at bounding box center [771, 346] width 67 height 19
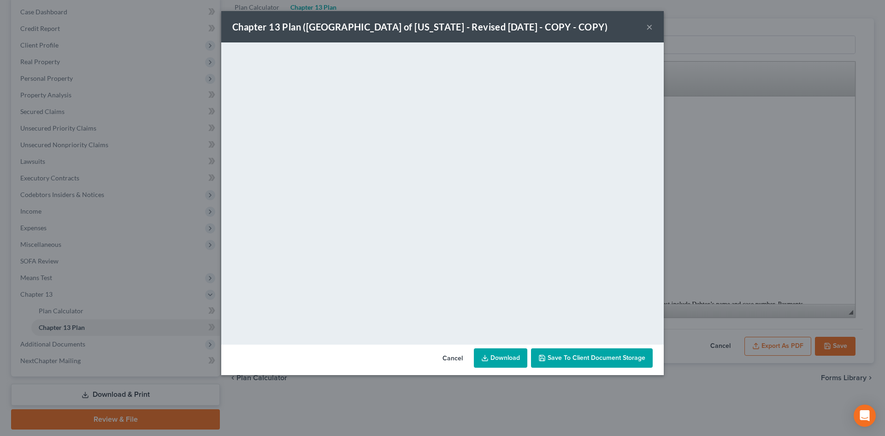
click at [485, 357] on icon at bounding box center [484, 357] width 7 height 7
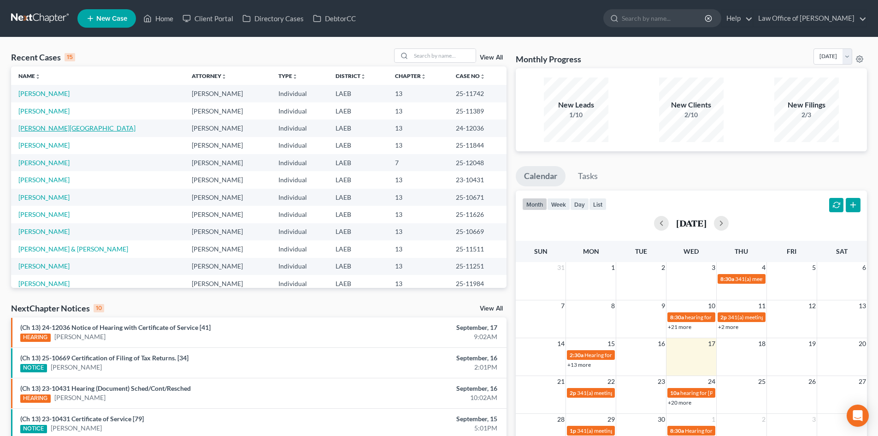
click at [35, 128] on link "[PERSON_NAME][GEOGRAPHIC_DATA]" at bounding box center [76, 128] width 117 height 8
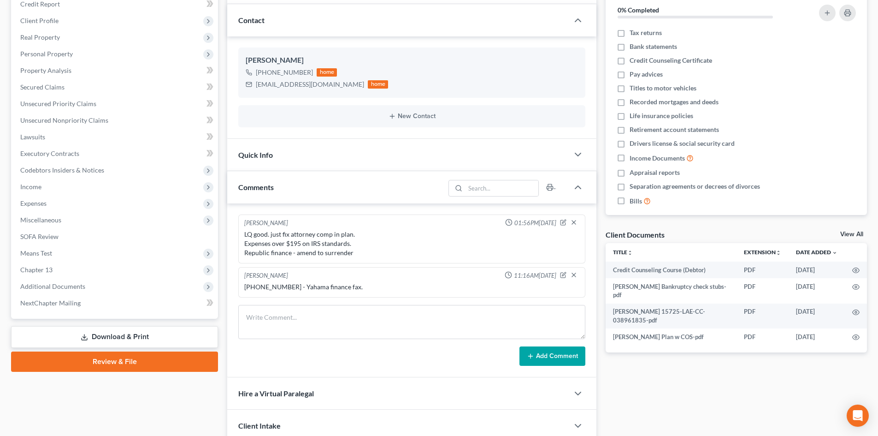
scroll to position [184, 0]
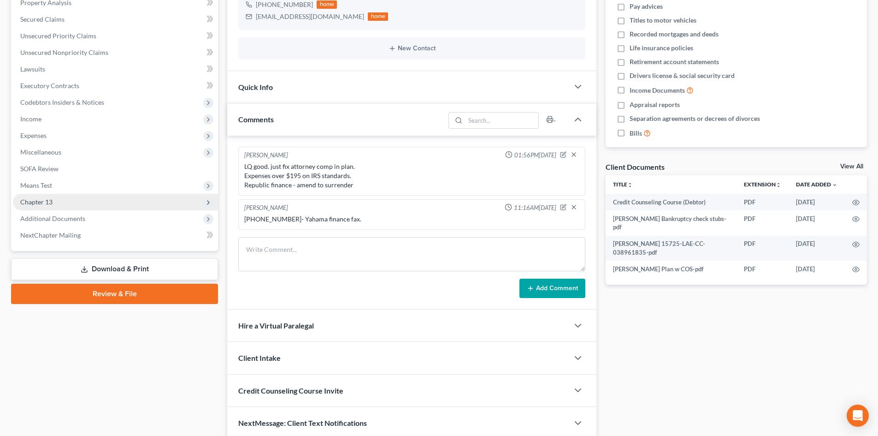
click at [53, 205] on span "Chapter 13" at bounding box center [115, 202] width 205 height 17
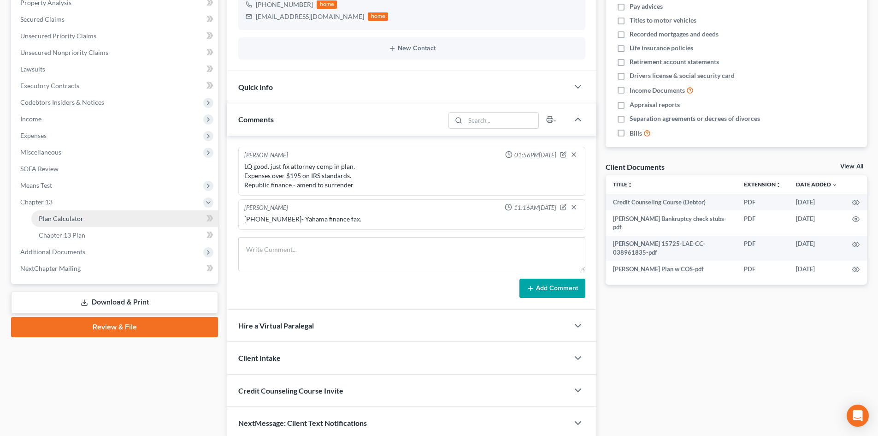
click at [53, 217] on span "Plan Calculator" at bounding box center [61, 218] width 45 height 8
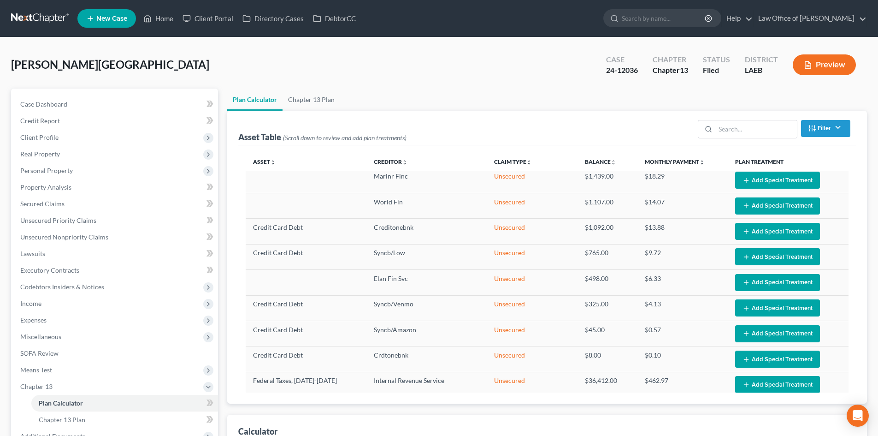
select select "59"
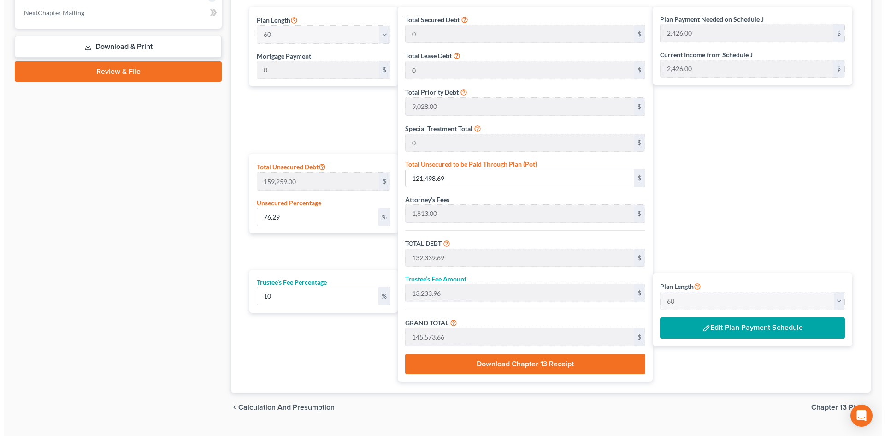
scroll to position [461, 0]
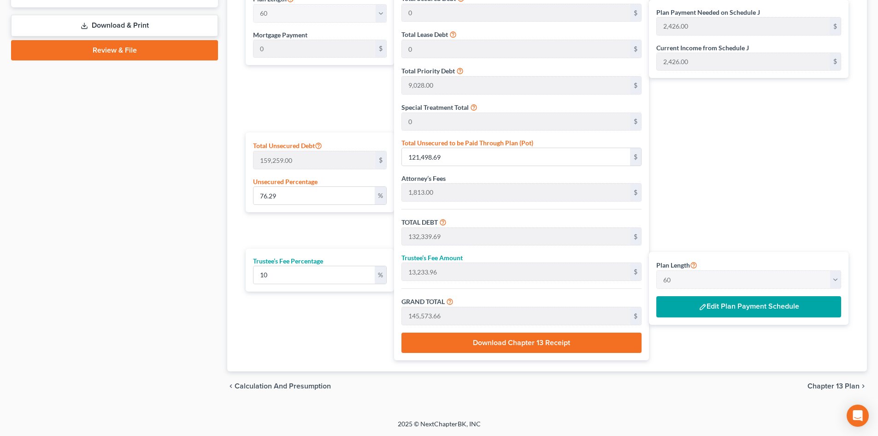
click at [746, 310] on button "Edit Plan Payment Schedule" at bounding box center [749, 306] width 185 height 21
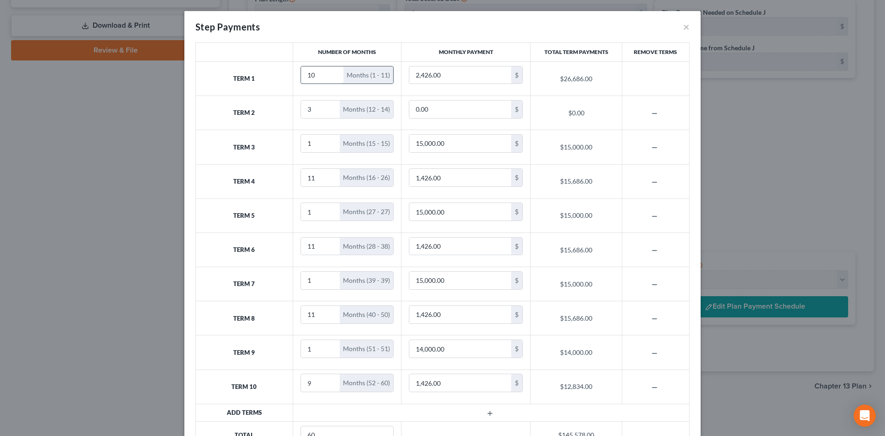
click at [330, 79] on input "10" at bounding box center [322, 75] width 43 height 18
click at [330, 79] on input "9" at bounding box center [322, 75] width 43 height 18
click at [330, 79] on input "9" at bounding box center [324, 75] width 47 height 18
click at [332, 79] on input "8" at bounding box center [324, 75] width 47 height 18
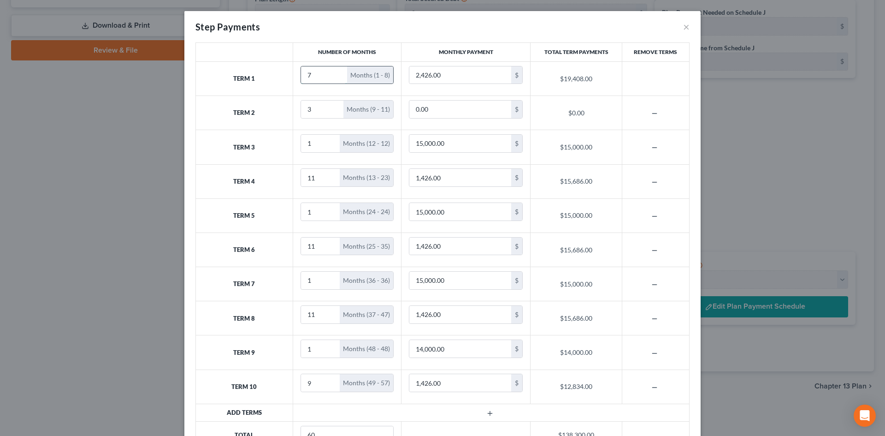
type input "7"
click at [332, 79] on input "7" at bounding box center [324, 75] width 47 height 18
drag, startPoint x: 257, startPoint y: 114, endPoint x: 246, endPoint y: 113, distance: 11.1
click at [246, 113] on th "Term 2" at bounding box center [244, 113] width 97 height 34
click at [486, 413] on icon "button" at bounding box center [489, 412] width 7 height 7
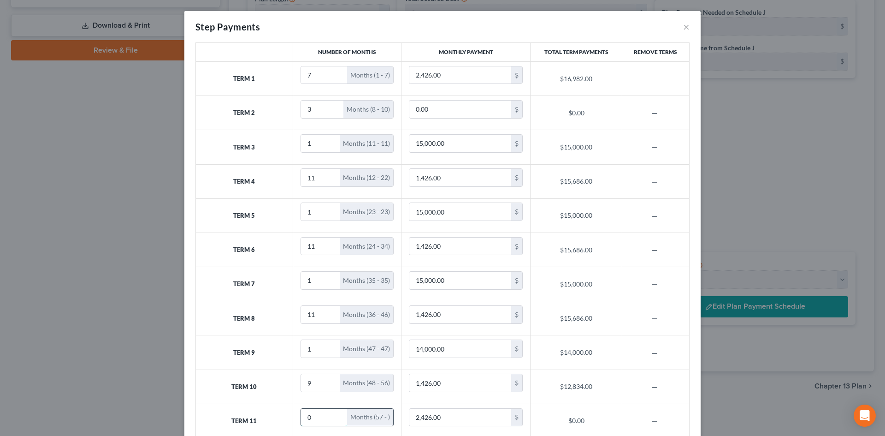
click at [317, 419] on input "0" at bounding box center [324, 417] width 47 height 18
type input "4"
click at [331, 106] on input "4" at bounding box center [322, 110] width 43 height 18
click at [442, 109] on input "0.00" at bounding box center [460, 110] width 102 height 18
click at [323, 153] on td "1 Months (12 - 12)" at bounding box center [347, 147] width 109 height 34
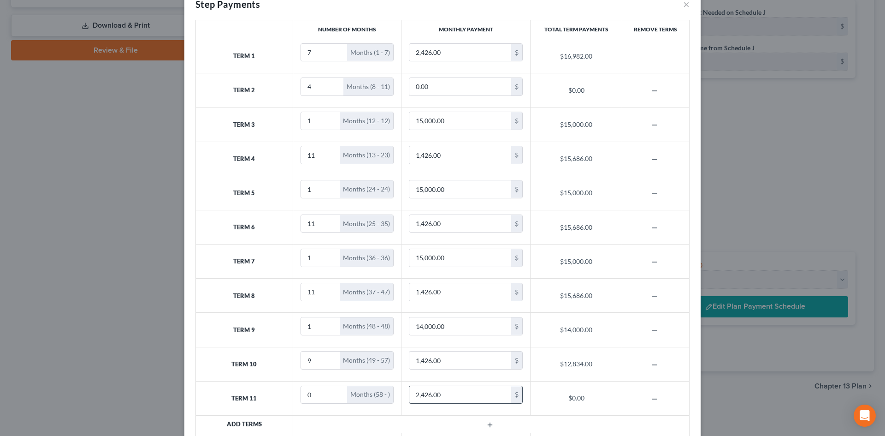
scroll to position [0, 0]
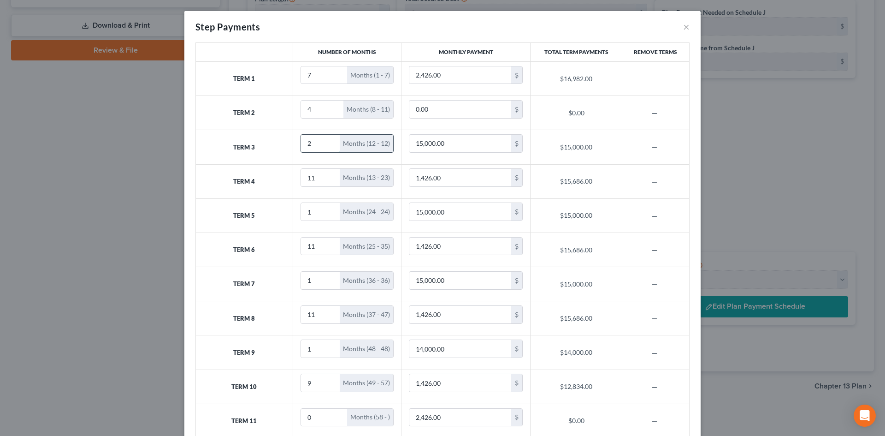
click at [326, 142] on input "2" at bounding box center [320, 144] width 39 height 18
type input "3"
click at [326, 142] on input "3" at bounding box center [320, 144] width 39 height 18
type input "1,730"
click at [241, 181] on th "Term 4" at bounding box center [244, 181] width 97 height 34
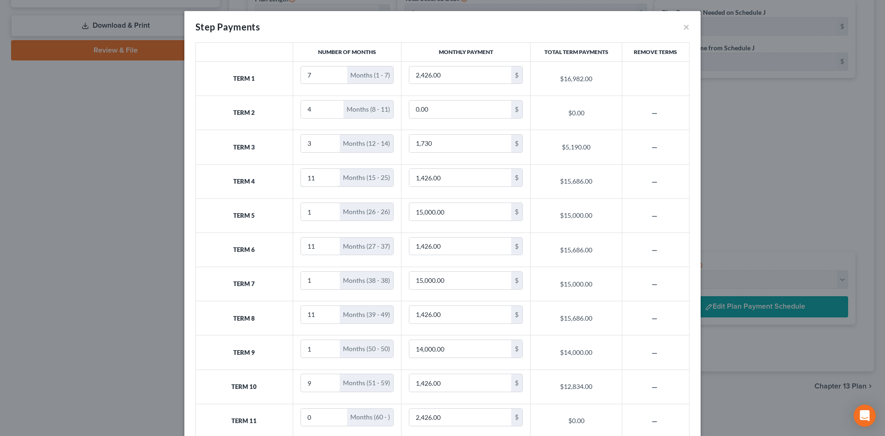
drag, startPoint x: 314, startPoint y: 176, endPoint x: 271, endPoint y: 175, distance: 43.8
click at [271, 175] on tr "Term 4 11 Months (15 - 25) 1,426.00 $ $15,686.00" at bounding box center [443, 181] width 494 height 34
type input "1"
type input "15,000"
click at [321, 207] on input "1" at bounding box center [320, 212] width 39 height 18
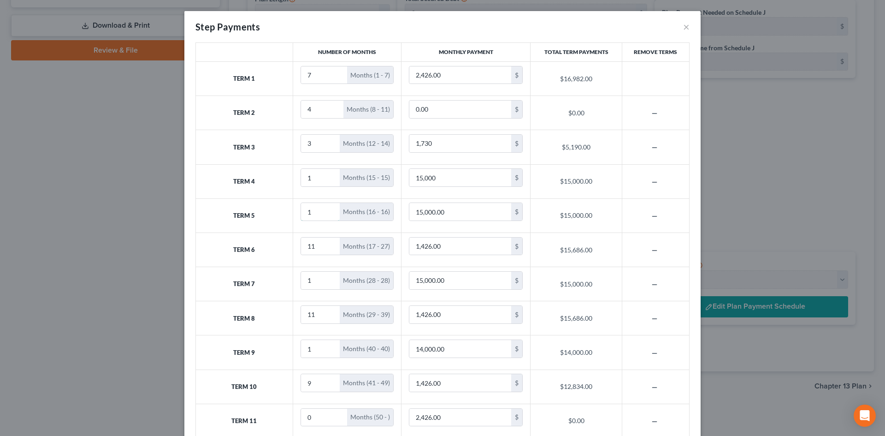
drag, startPoint x: 318, startPoint y: 213, endPoint x: 291, endPoint y: 214, distance: 27.2
click at [293, 214] on td "1 Months (16 - 16)" at bounding box center [347, 215] width 109 height 34
type input "11"
type input "1,730"
drag, startPoint x: 324, startPoint y: 249, endPoint x: 279, endPoint y: 250, distance: 44.7
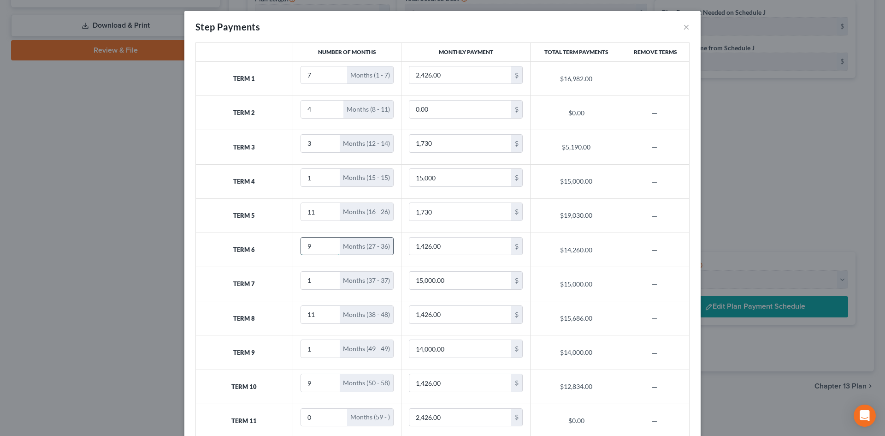
click at [301, 250] on input "9" at bounding box center [320, 246] width 39 height 18
drag, startPoint x: 314, startPoint y: 249, endPoint x: 279, endPoint y: 249, distance: 34.1
click at [279, 249] on tr "Term 6 9 Months (27 - 35) 1,426.00 $ $12,834.00" at bounding box center [443, 249] width 494 height 34
type input "1"
type input "15,000"
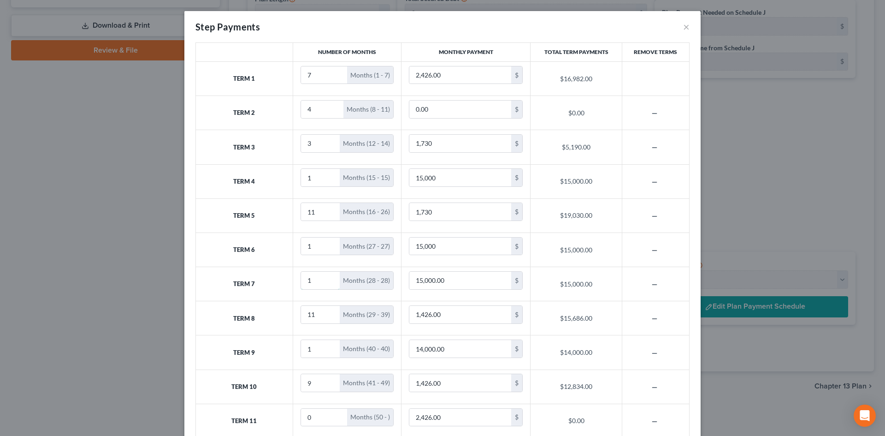
drag, startPoint x: 312, startPoint y: 279, endPoint x: 249, endPoint y: 280, distance: 63.2
click at [249, 280] on tr "Term 7 1 Months (28 - 28) 15,000.00 $ $15,000.00" at bounding box center [443, 284] width 494 height 34
type input "11"
type input "1,730"
drag, startPoint x: 319, startPoint y: 316, endPoint x: 299, endPoint y: 316, distance: 20.3
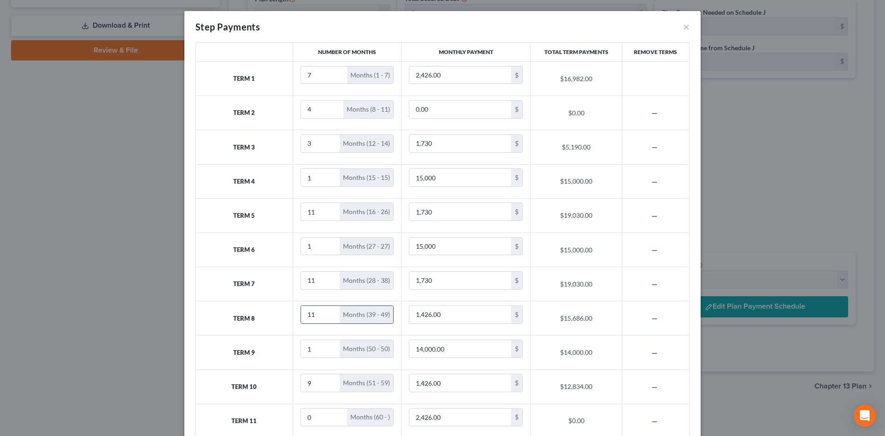
click at [301, 316] on input "11" at bounding box center [320, 315] width 39 height 18
type input "1"
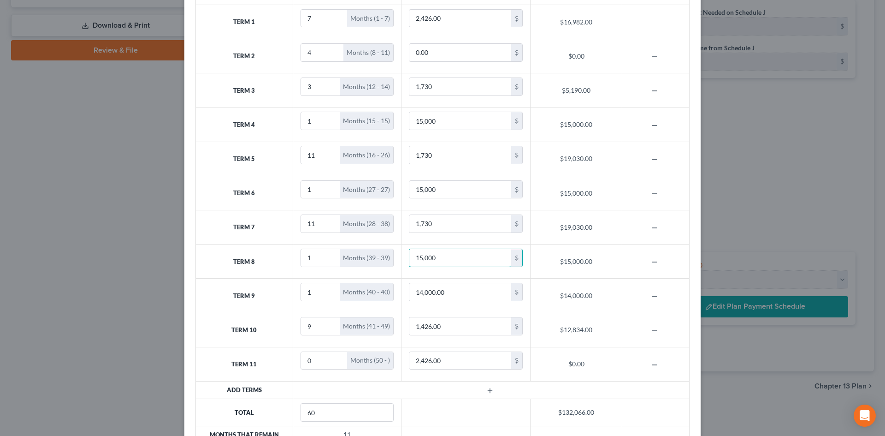
scroll to position [92, 0]
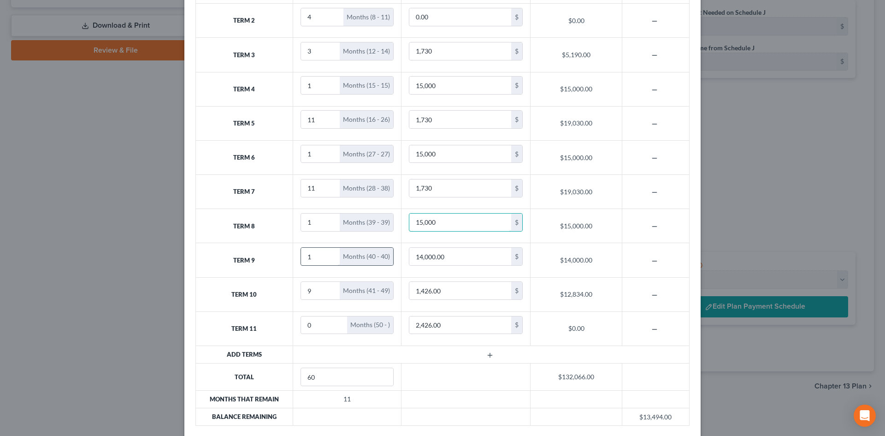
type input "15,000"
drag, startPoint x: 314, startPoint y: 251, endPoint x: 279, endPoint y: 257, distance: 34.6
click at [279, 257] on tr "Term 9 1 Months (40 - 40) 14,000.00 $ $14,000.00" at bounding box center [443, 260] width 494 height 34
type input "11"
type input "1,730"
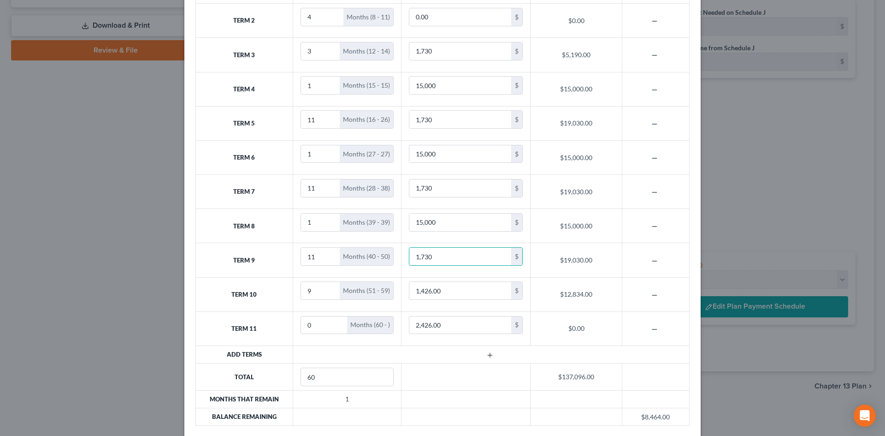
click at [403, 353] on td at bounding box center [491, 355] width 397 height 18
drag, startPoint x: 303, startPoint y: 296, endPoint x: 296, endPoint y: 296, distance: 7.4
click at [296, 296] on td "9 Months (51 - 59)" at bounding box center [347, 294] width 109 height 34
type input "1"
type input "14,000"
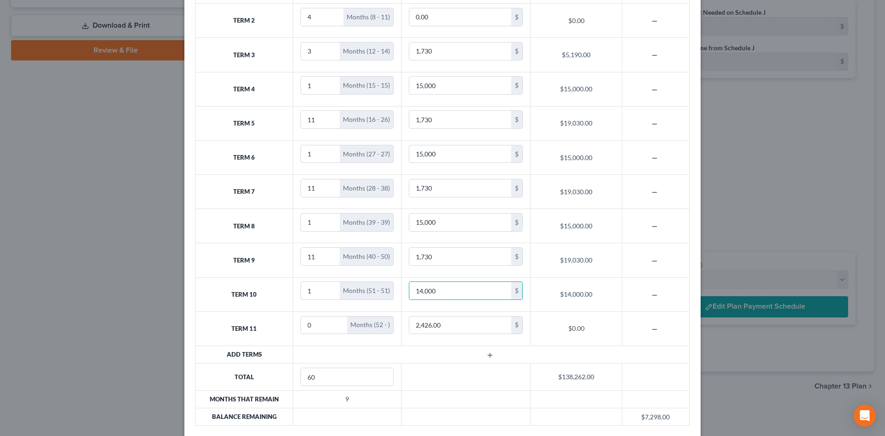
click at [433, 352] on td at bounding box center [491, 355] width 397 height 18
drag, startPoint x: 324, startPoint y: 326, endPoint x: 290, endPoint y: 322, distance: 33.4
click at [293, 322] on td "0 Months (52 - )" at bounding box center [347, 328] width 109 height 34
type input "8"
type input "1,730"
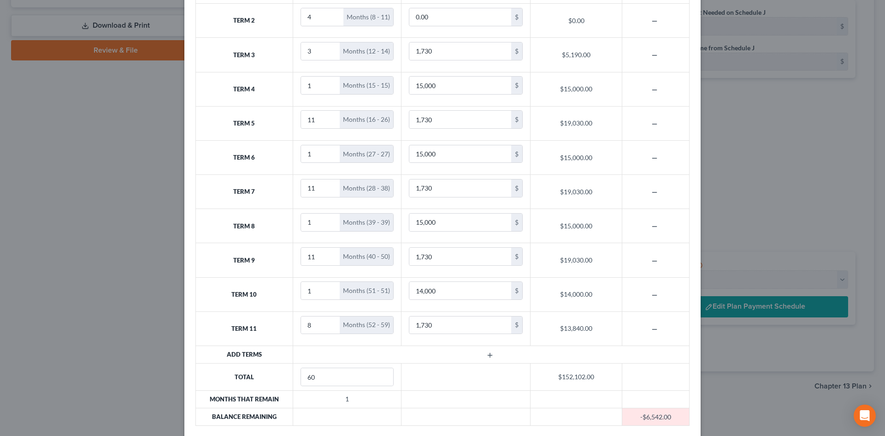
click at [431, 354] on td at bounding box center [491, 355] width 397 height 18
drag, startPoint x: 315, startPoint y: 326, endPoint x: 290, endPoint y: 325, distance: 24.9
click at [293, 325] on td "8 Months (52 - 59)" at bounding box center [347, 328] width 109 height 34
type input "9"
click at [374, 346] on td at bounding box center [491, 355] width 397 height 18
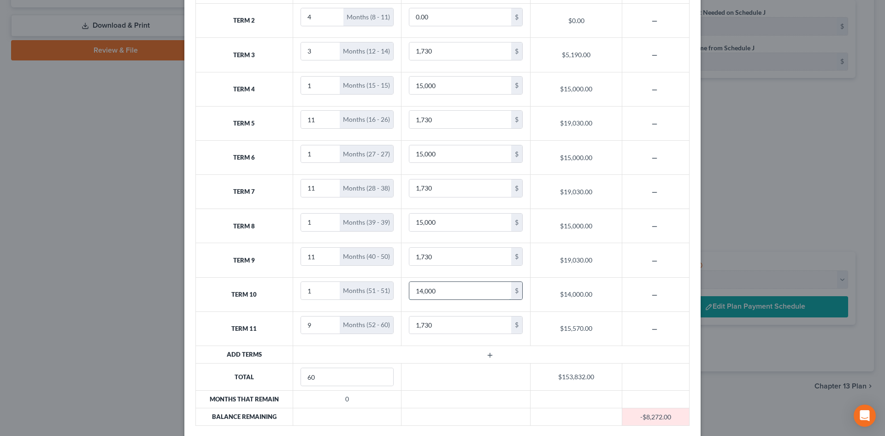
drag, startPoint x: 417, startPoint y: 289, endPoint x: 446, endPoint y: 318, distance: 41.4
click at [417, 290] on input "14,000" at bounding box center [460, 291] width 102 height 18
click at [426, 359] on td at bounding box center [491, 355] width 397 height 18
click at [442, 285] on input "1,500" at bounding box center [460, 291] width 102 height 18
type input "15,000"
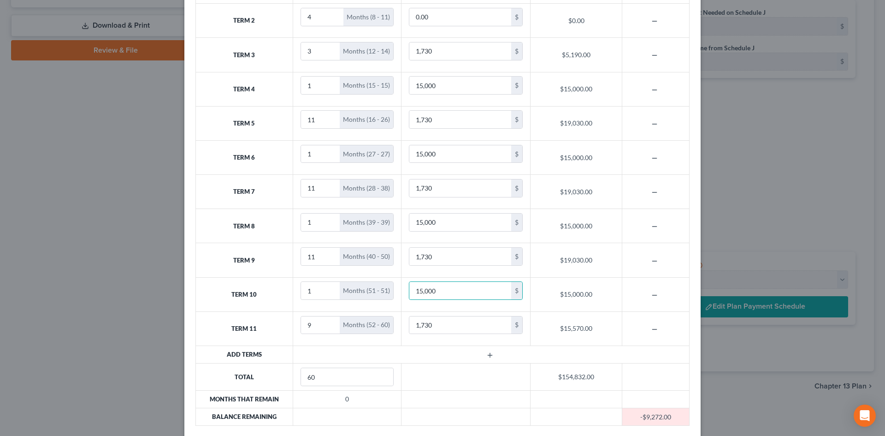
click at [439, 354] on td at bounding box center [491, 355] width 397 height 18
click at [440, 330] on input "1,730" at bounding box center [460, 325] width 102 height 18
click at [456, 53] on input "1,650" at bounding box center [460, 51] width 102 height 18
click at [429, 351] on td at bounding box center [491, 355] width 397 height 18
drag, startPoint x: 431, startPoint y: 50, endPoint x: 407, endPoint y: 52, distance: 24.5
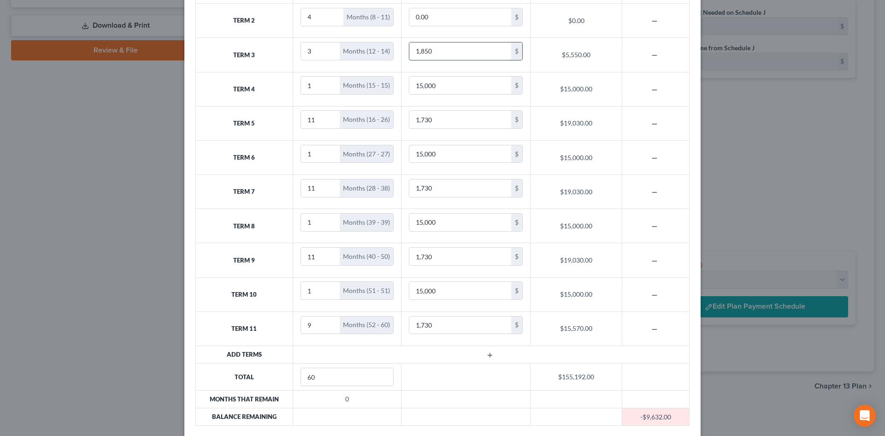
click at [409, 52] on input "1,850" at bounding box center [460, 51] width 102 height 18
type input "1,850"
paste input "85"
type input "1,730"
click at [440, 56] on input "1,850" at bounding box center [460, 51] width 102 height 18
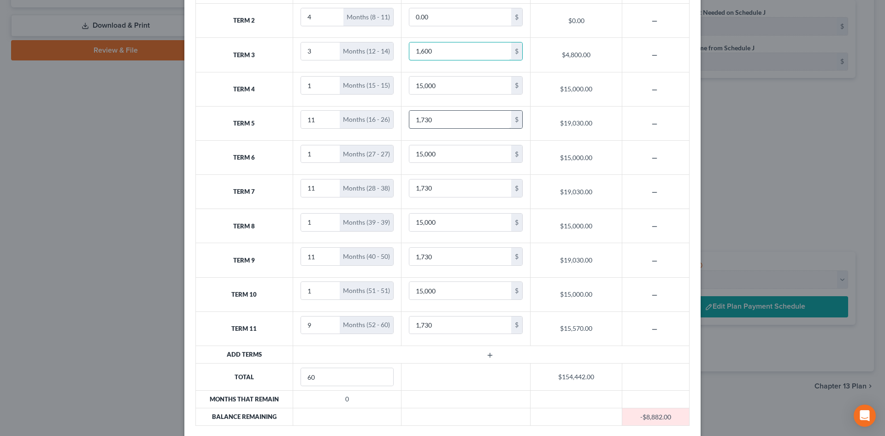
type input "1,600"
click at [447, 189] on input "1,730" at bounding box center [460, 188] width 102 height 18
type input "1,600"
click at [432, 264] on input "1,730" at bounding box center [460, 257] width 102 height 18
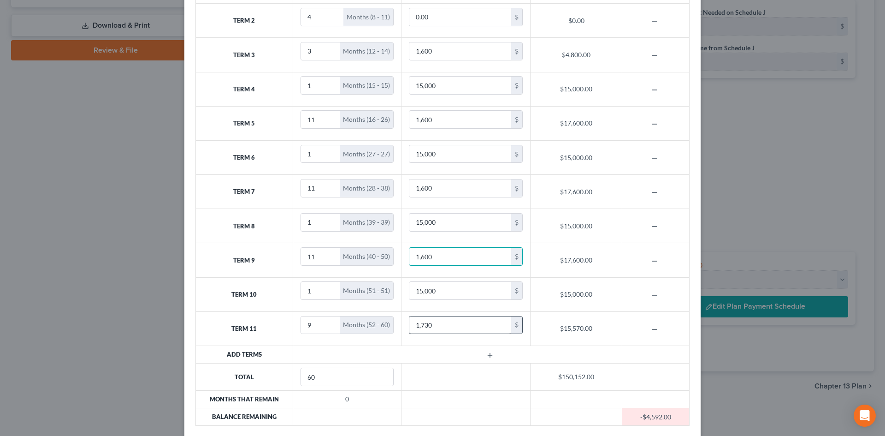
type input "1,600"
click at [438, 324] on input "1,730" at bounding box center [460, 325] width 102 height 18
type input "1,600"
click at [422, 355] on td at bounding box center [491, 355] width 397 height 18
click at [398, 347] on td at bounding box center [491, 355] width 397 height 18
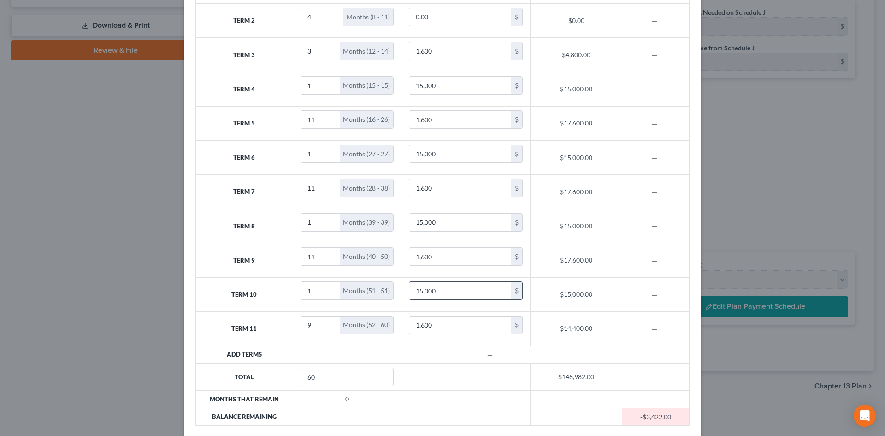
click at [454, 292] on input "15,000" at bounding box center [460, 291] width 102 height 18
click at [451, 59] on input "1,600" at bounding box center [460, 51] width 102 height 18
type input "1,550"
click at [435, 124] on input "1,600" at bounding box center [460, 120] width 102 height 18
type input "1,550"
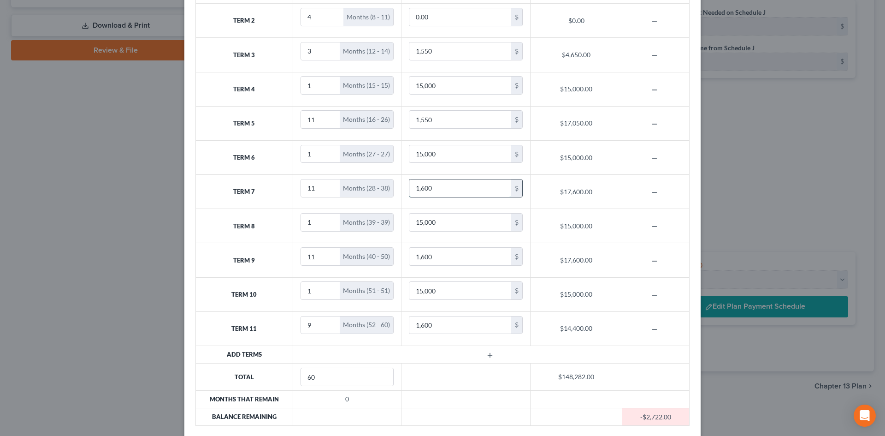
click at [439, 189] on input "1,600" at bounding box center [460, 188] width 102 height 18
type input "1,550"
click at [441, 260] on input "1,600" at bounding box center [460, 257] width 102 height 18
type input "1,550"
click at [442, 327] on input "1,600" at bounding box center [460, 325] width 102 height 18
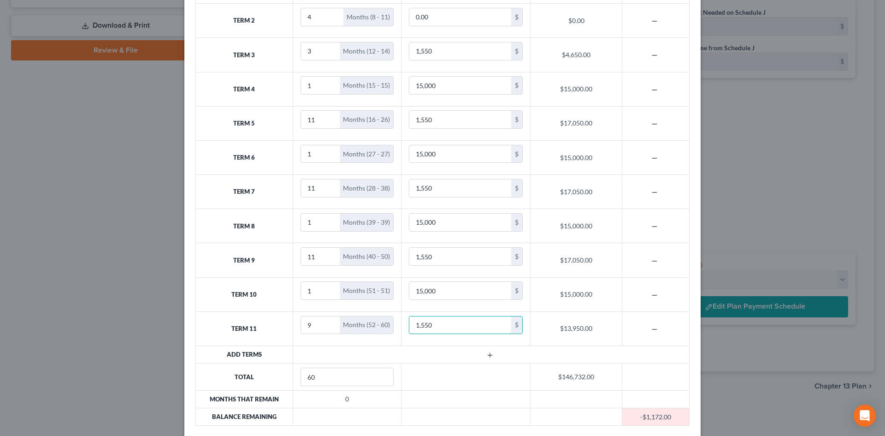
type input "1,550"
click at [438, 360] on td at bounding box center [491, 355] width 397 height 18
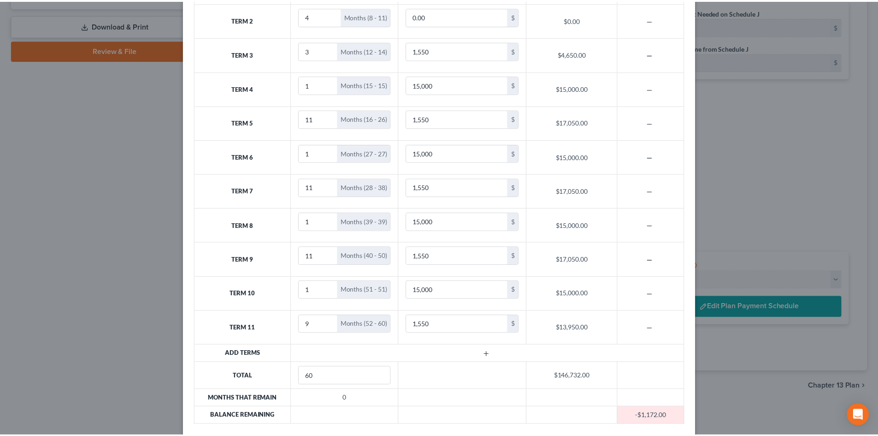
scroll to position [140, 0]
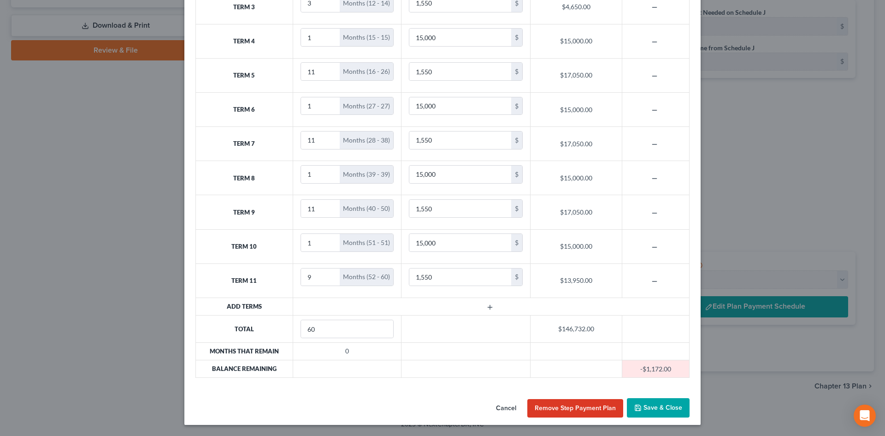
click at [661, 409] on button "Save & Close" at bounding box center [658, 407] width 63 height 19
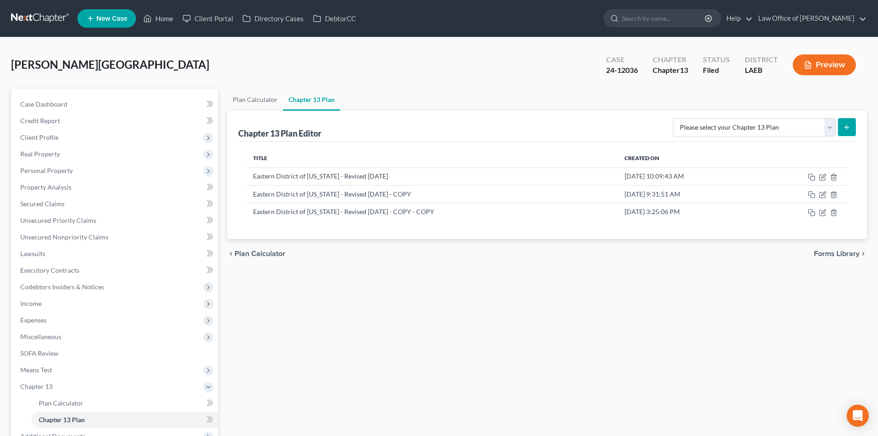
click at [38, 20] on link at bounding box center [40, 18] width 59 height 17
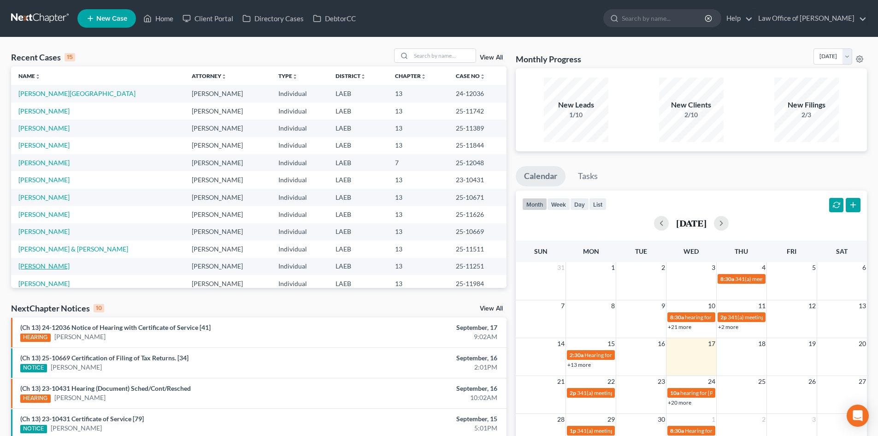
click at [33, 266] on link "[PERSON_NAME]" at bounding box center [43, 266] width 51 height 8
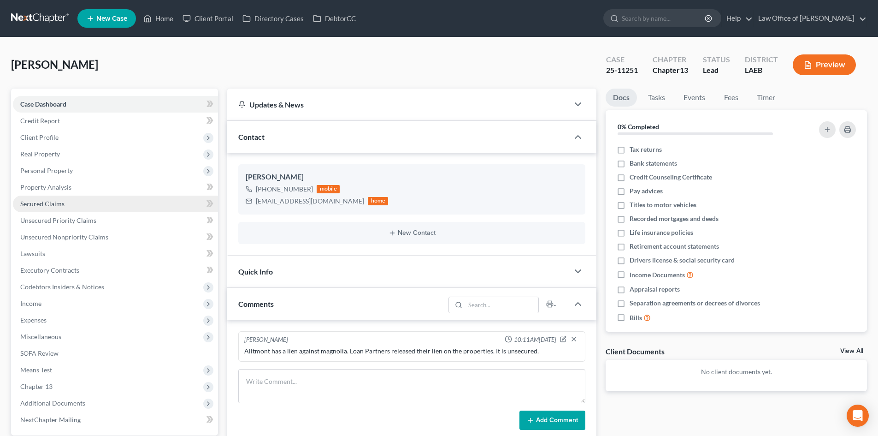
click at [45, 206] on span "Secured Claims" at bounding box center [42, 204] width 44 height 8
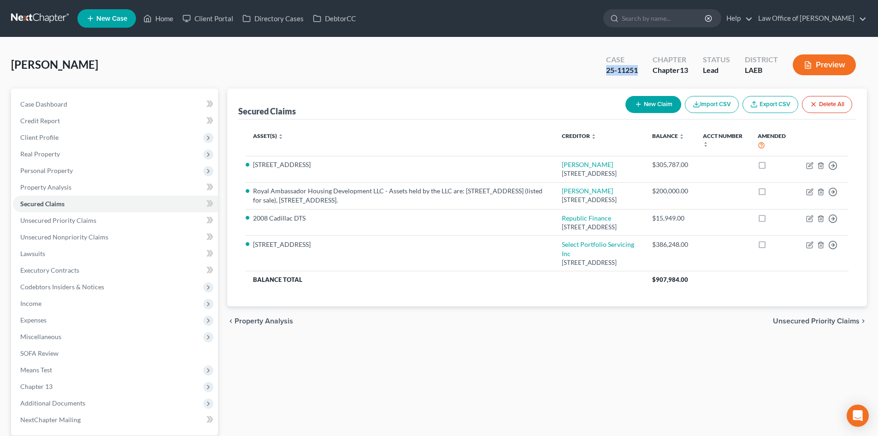
drag, startPoint x: 642, startPoint y: 71, endPoint x: 602, endPoint y: 69, distance: 40.2
click at [602, 69] on div "Case 25-11251" at bounding box center [622, 65] width 47 height 27
copy div "25-11251"
click at [109, 239] on link "Unsecured Nonpriority Claims" at bounding box center [115, 237] width 205 height 17
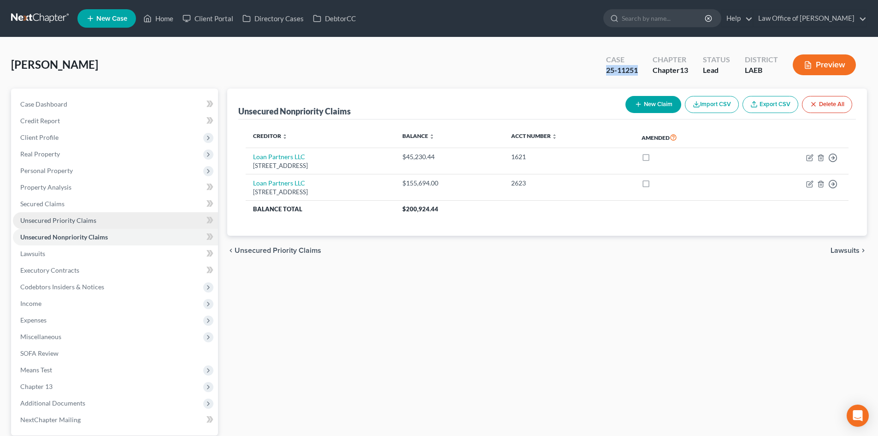
click at [41, 222] on span "Unsecured Priority Claims" at bounding box center [58, 220] width 76 height 8
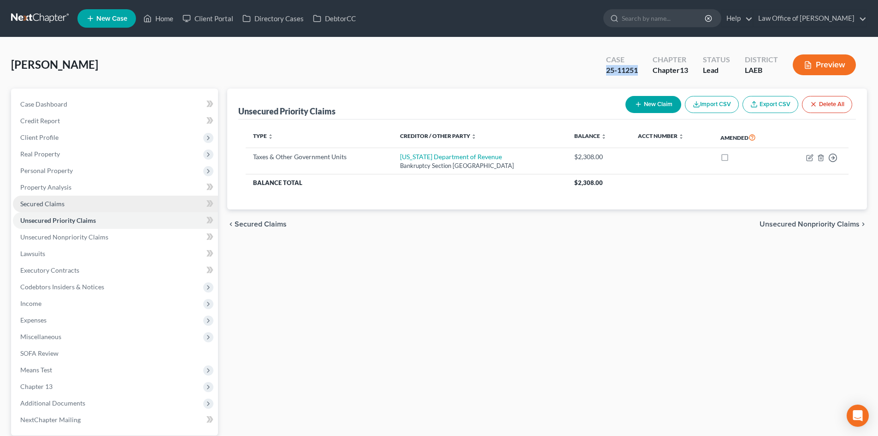
click at [51, 206] on span "Secured Claims" at bounding box center [42, 204] width 44 height 8
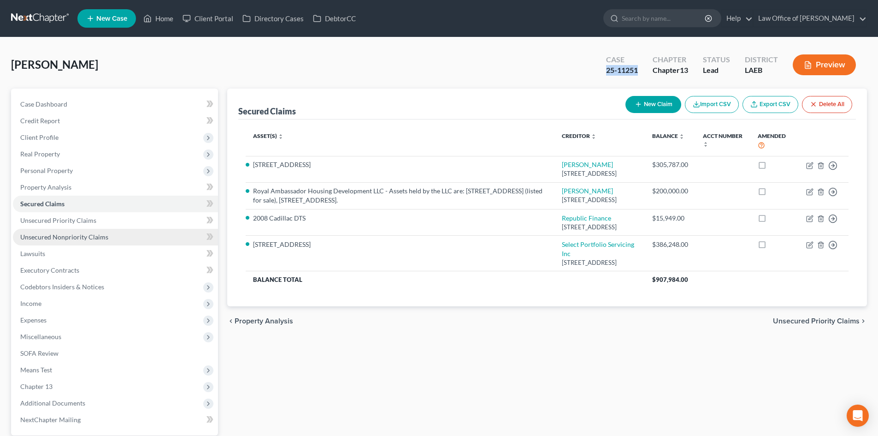
click at [47, 238] on span "Unsecured Nonpriority Claims" at bounding box center [64, 237] width 88 height 8
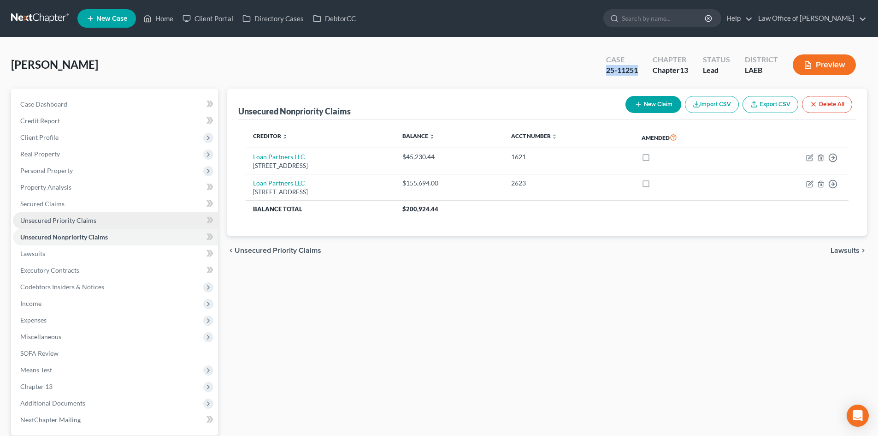
click at [48, 217] on span "Unsecured Priority Claims" at bounding box center [58, 220] width 76 height 8
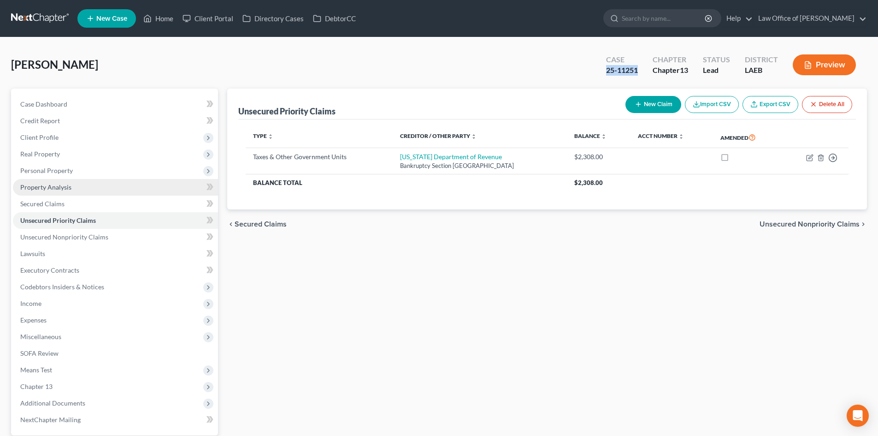
click at [46, 190] on span "Property Analysis" at bounding box center [45, 187] width 51 height 8
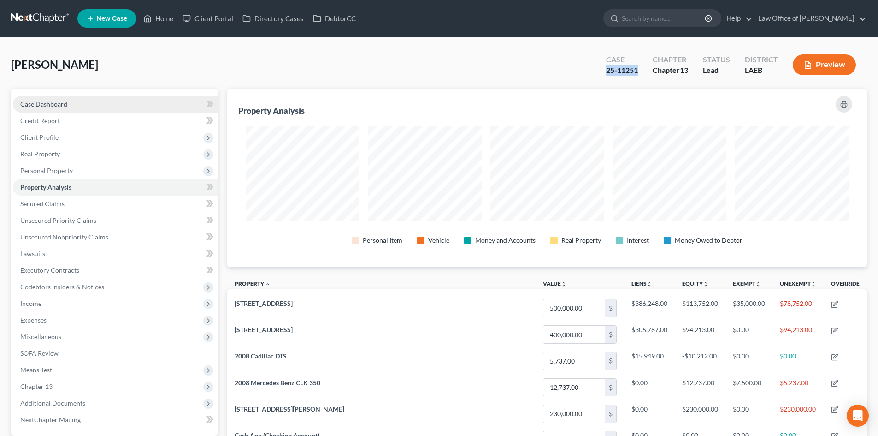
click at [55, 103] on span "Case Dashboard" at bounding box center [43, 104] width 47 height 8
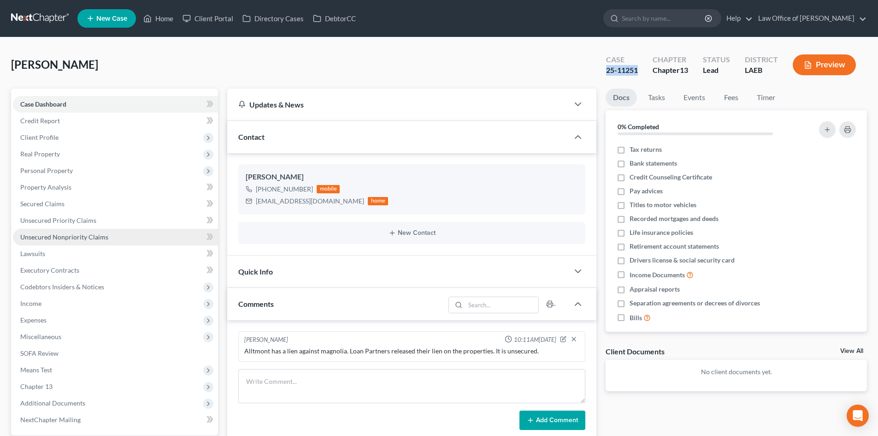
click at [51, 237] on span "Unsecured Nonpriority Claims" at bounding box center [64, 237] width 88 height 8
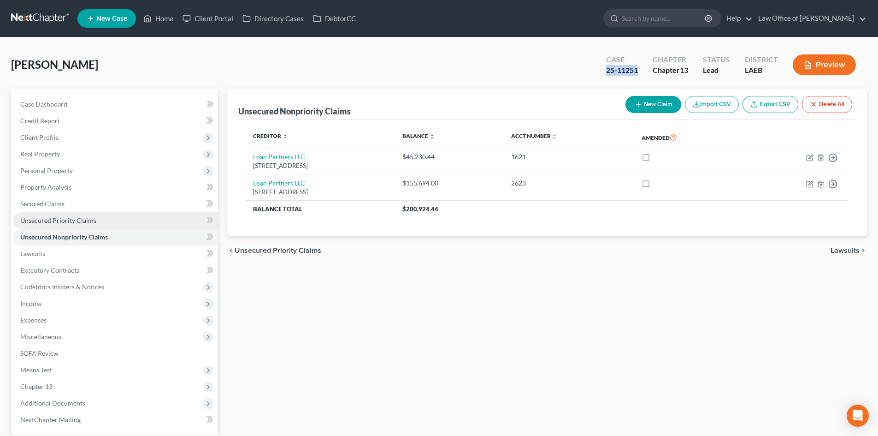
click at [44, 220] on span "Unsecured Priority Claims" at bounding box center [58, 220] width 76 height 8
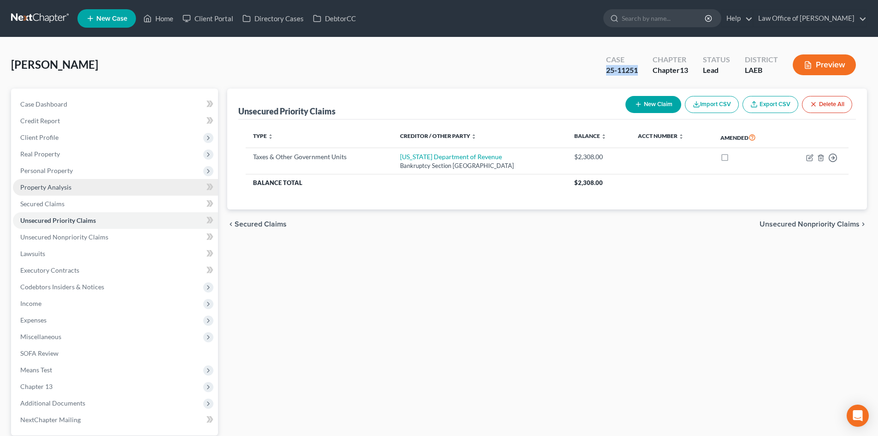
click at [42, 186] on span "Property Analysis" at bounding box center [45, 187] width 51 height 8
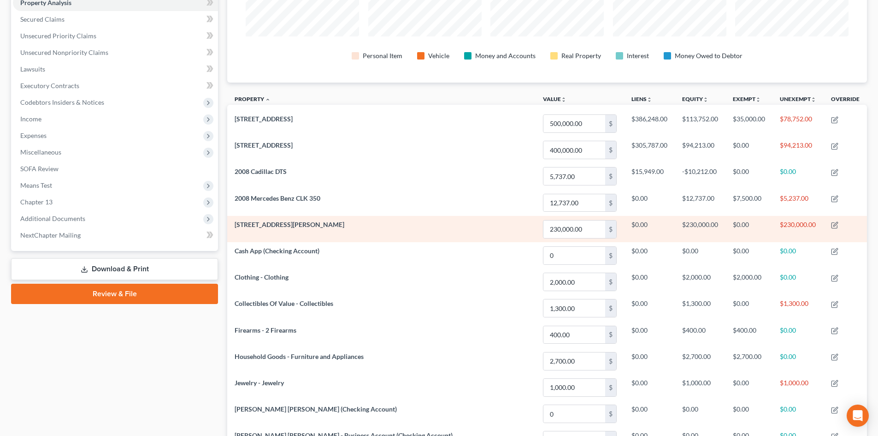
scroll to position [92, 0]
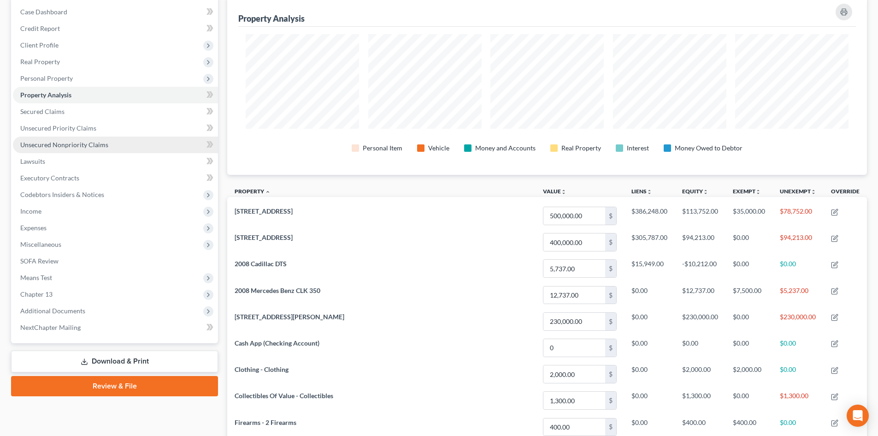
click at [52, 148] on link "Unsecured Nonpriority Claims" at bounding box center [115, 144] width 205 height 17
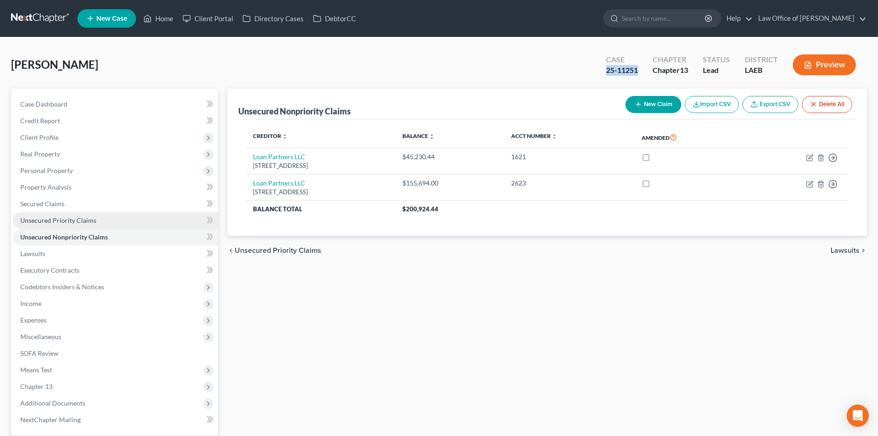
click at [64, 219] on span "Unsecured Priority Claims" at bounding box center [58, 220] width 76 height 8
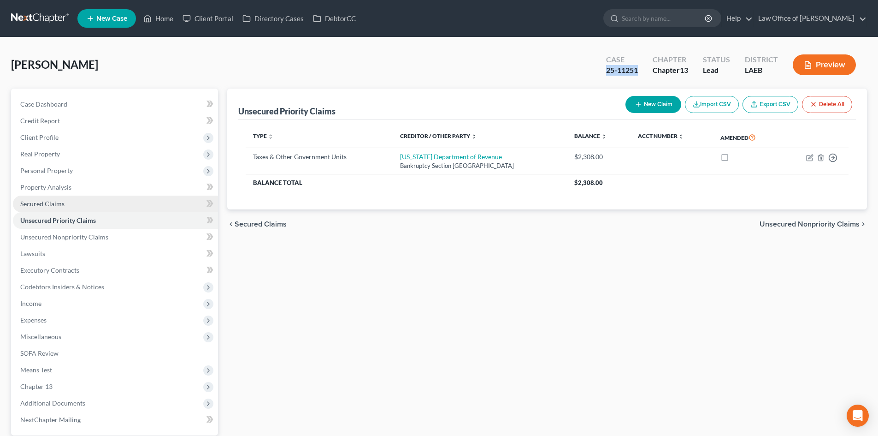
click at [59, 207] on link "Secured Claims" at bounding box center [115, 203] width 205 height 17
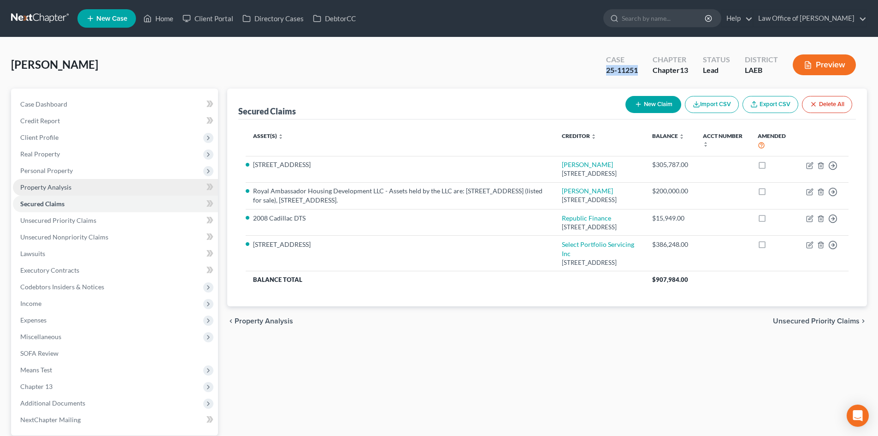
click at [58, 187] on span "Property Analysis" at bounding box center [45, 187] width 51 height 8
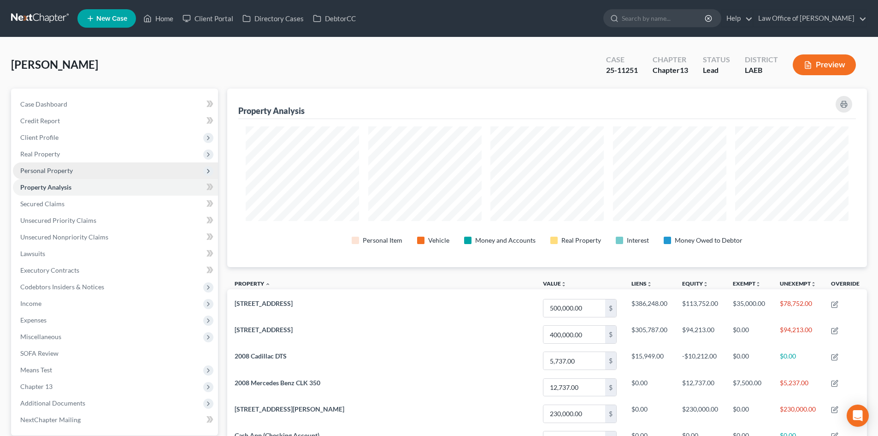
click at [54, 170] on span "Personal Property" at bounding box center [46, 170] width 53 height 8
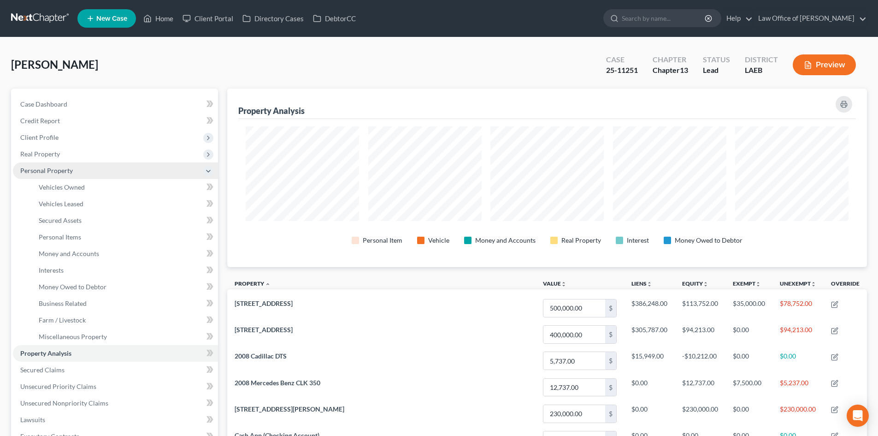
click at [47, 168] on span "Personal Property" at bounding box center [46, 170] width 53 height 8
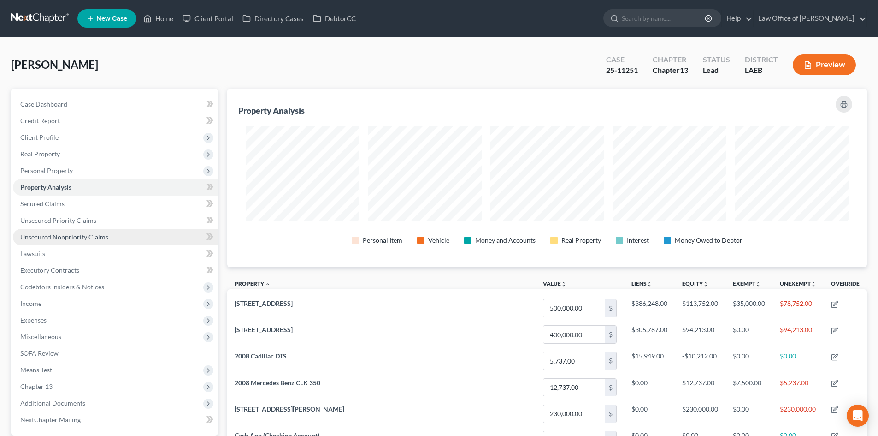
click at [47, 235] on span "Unsecured Nonpriority Claims" at bounding box center [64, 237] width 88 height 8
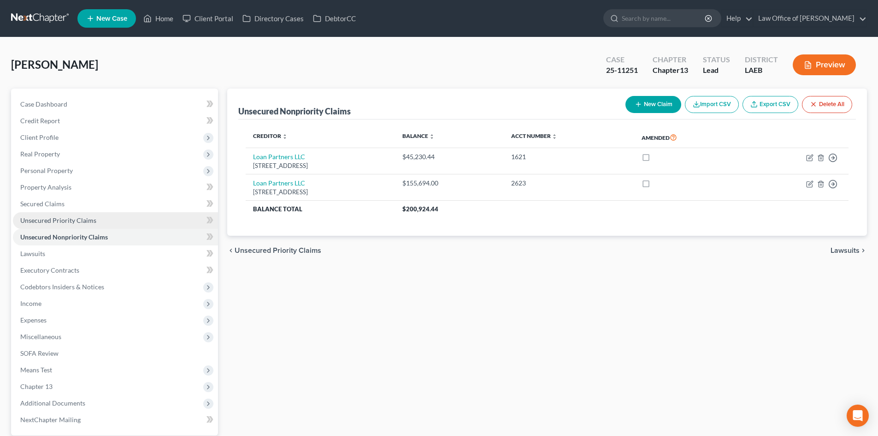
click at [44, 221] on span "Unsecured Priority Claims" at bounding box center [58, 220] width 76 height 8
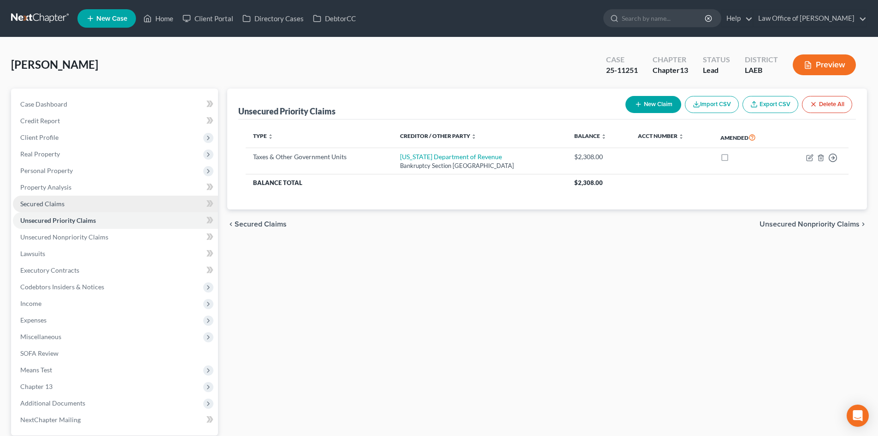
click at [46, 203] on span "Secured Claims" at bounding box center [42, 204] width 44 height 8
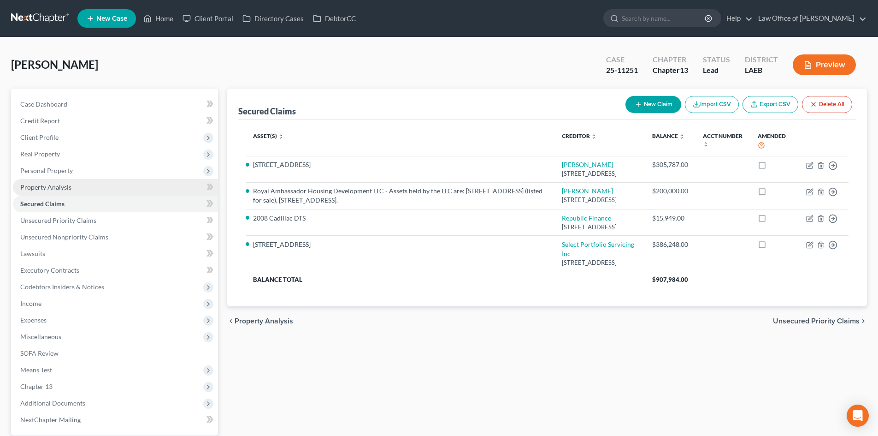
click at [44, 186] on span "Property Analysis" at bounding box center [45, 187] width 51 height 8
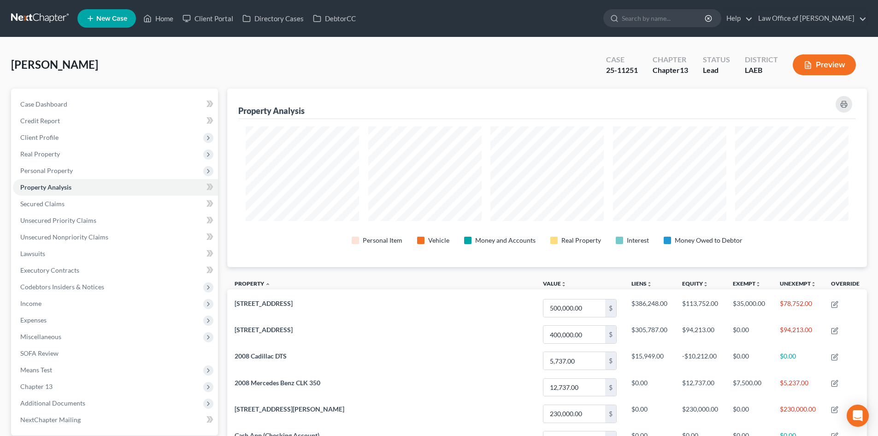
click at [27, 18] on link at bounding box center [40, 18] width 59 height 17
